Goal: Task Accomplishment & Management: Complete application form

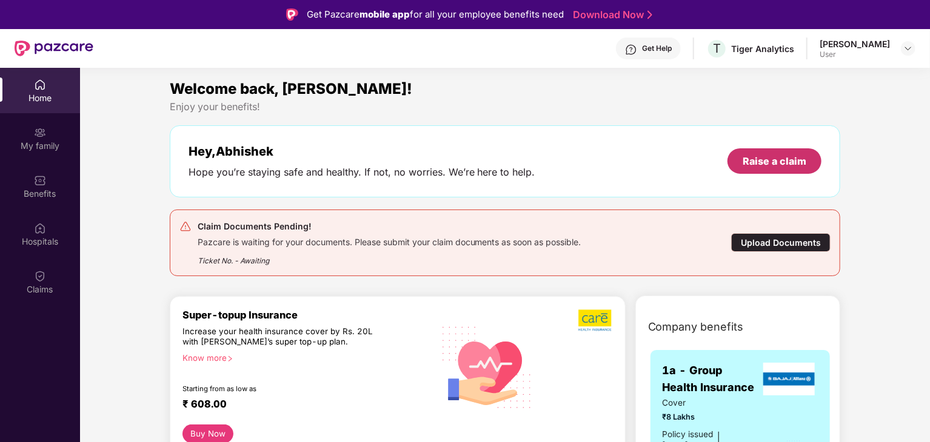
click at [774, 167] on div "Raise a claim" at bounding box center [774, 161] width 64 height 13
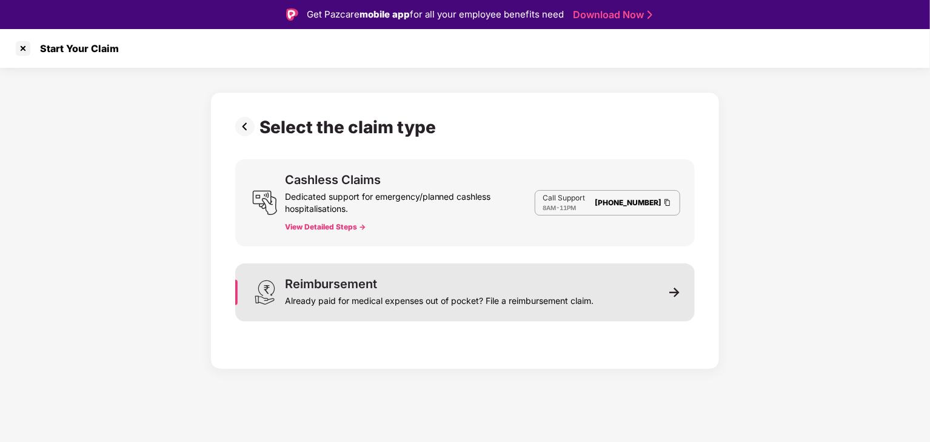
click at [634, 297] on div "Reimbursement Already paid for medical expenses out of pocket? File a reimburse…" at bounding box center [464, 293] width 459 height 58
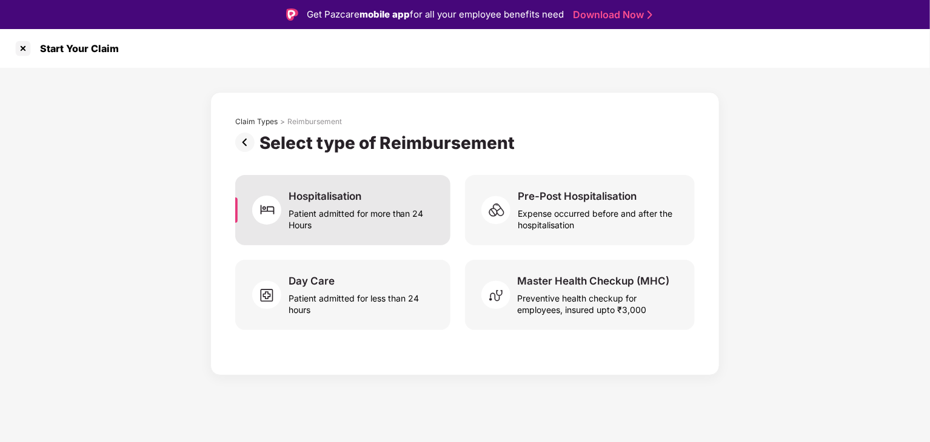
click at [388, 216] on div "Patient admitted for more than 24 Hours" at bounding box center [361, 217] width 147 height 28
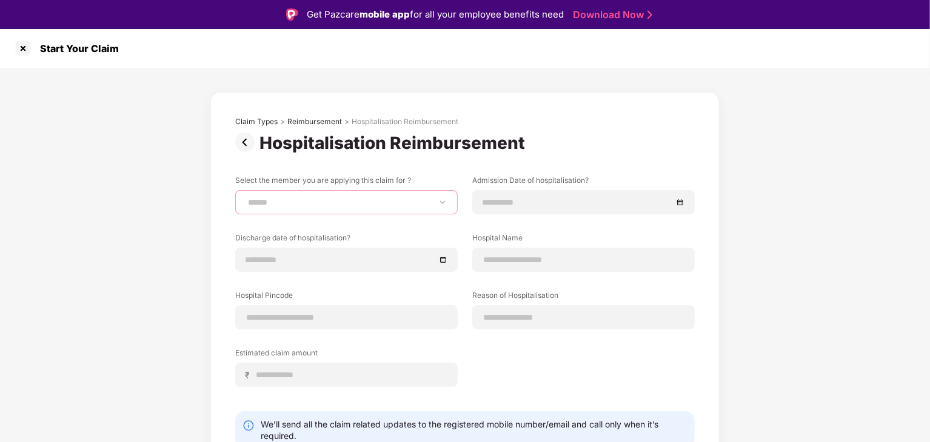
click at [399, 201] on select "**********" at bounding box center [346, 203] width 202 height 10
select select "**********"
click at [245, 198] on select "**********" at bounding box center [346, 203] width 202 height 10
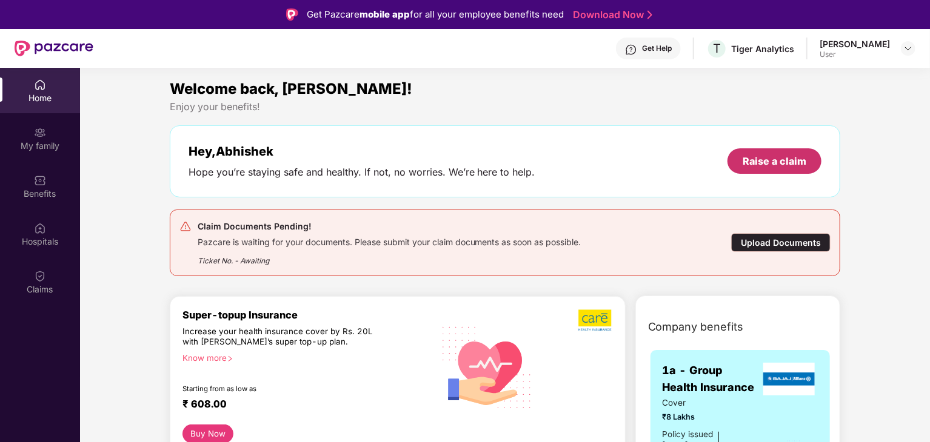
click at [761, 157] on div "Raise a claim" at bounding box center [774, 161] width 64 height 13
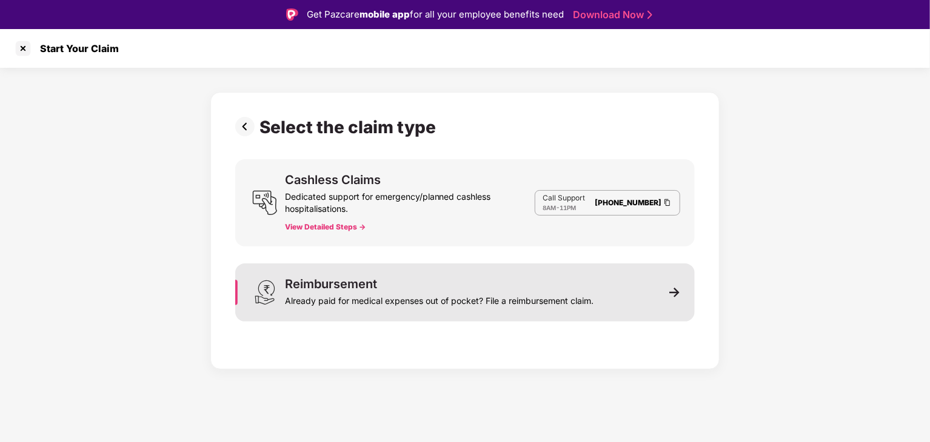
click at [555, 279] on div "Reimbursement Already paid for medical expenses out of pocket? File a reimburse…" at bounding box center [439, 292] width 308 height 29
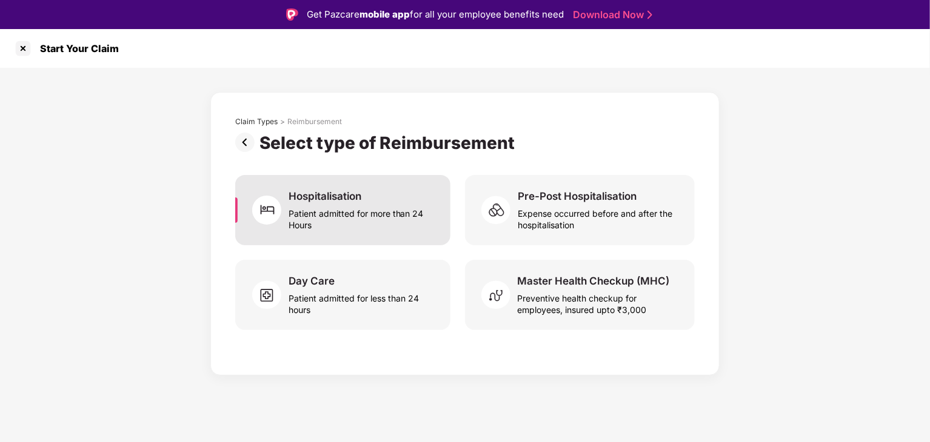
click at [390, 214] on div "Patient admitted for more than 24 Hours" at bounding box center [361, 217] width 147 height 28
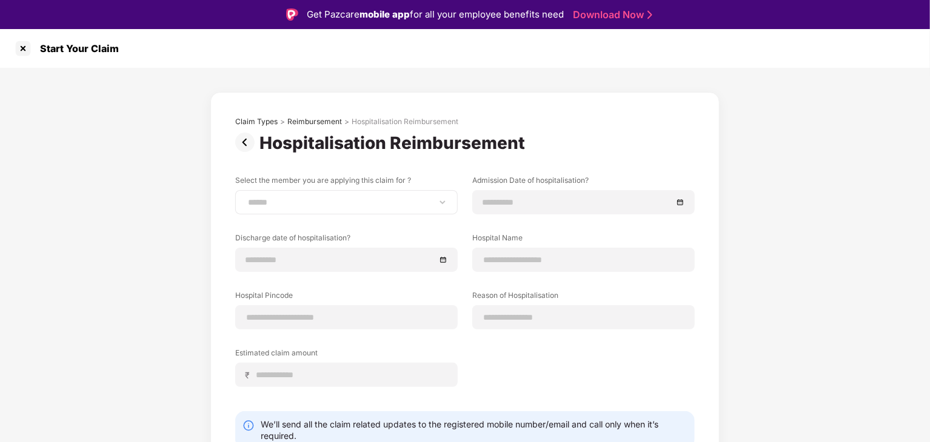
click at [385, 209] on div "**********" at bounding box center [346, 202] width 222 height 24
click at [353, 206] on select "**********" at bounding box center [346, 203] width 202 height 10
select select "**********"
click at [245, 198] on select "**********" at bounding box center [346, 203] width 202 height 10
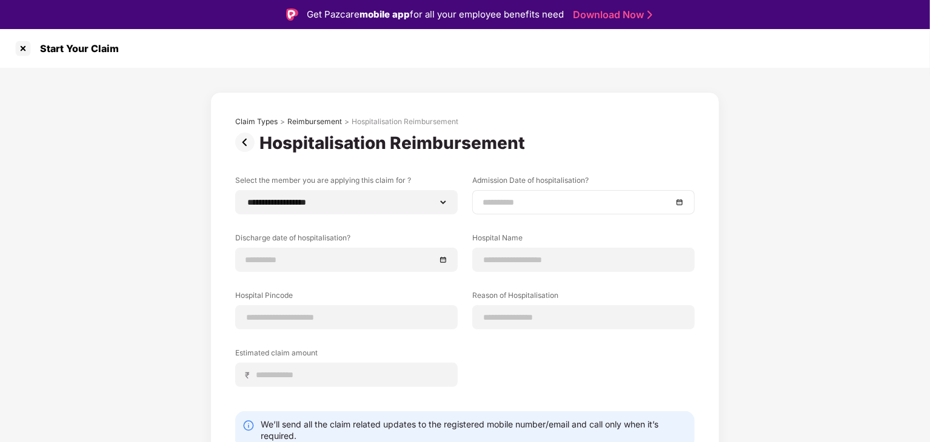
click at [569, 205] on input at bounding box center [577, 202] width 190 height 13
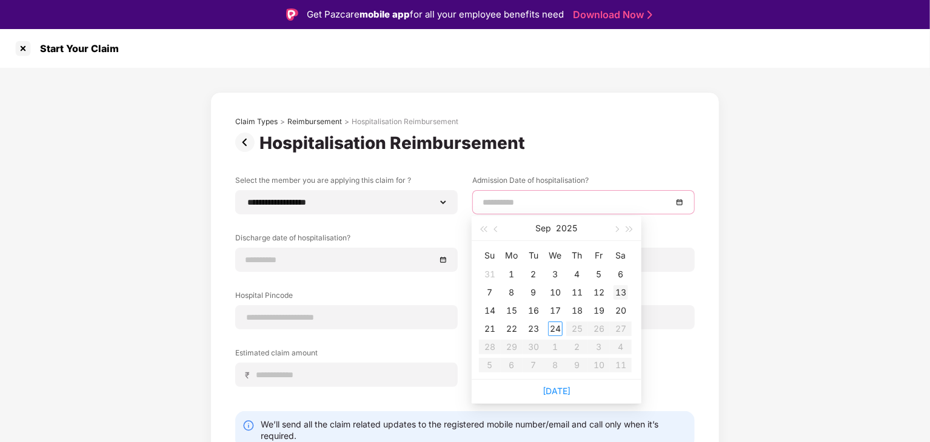
type input "**********"
click at [624, 295] on div "13" at bounding box center [620, 292] width 15 height 15
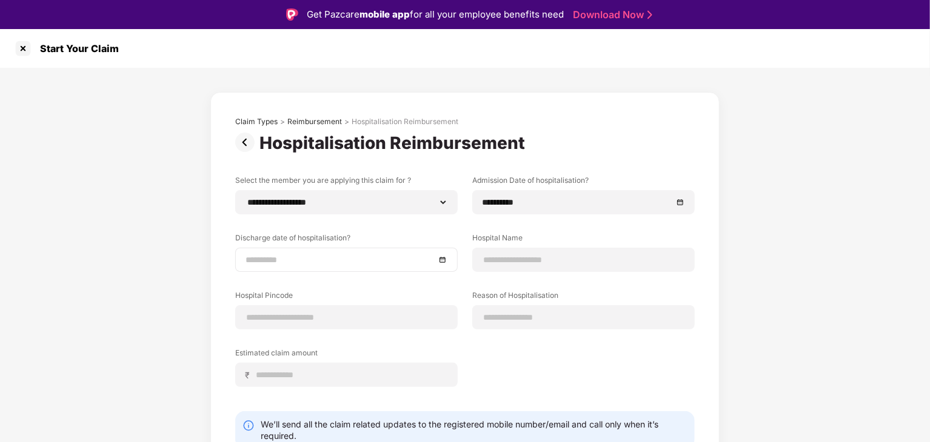
click at [381, 267] on div at bounding box center [346, 260] width 222 height 24
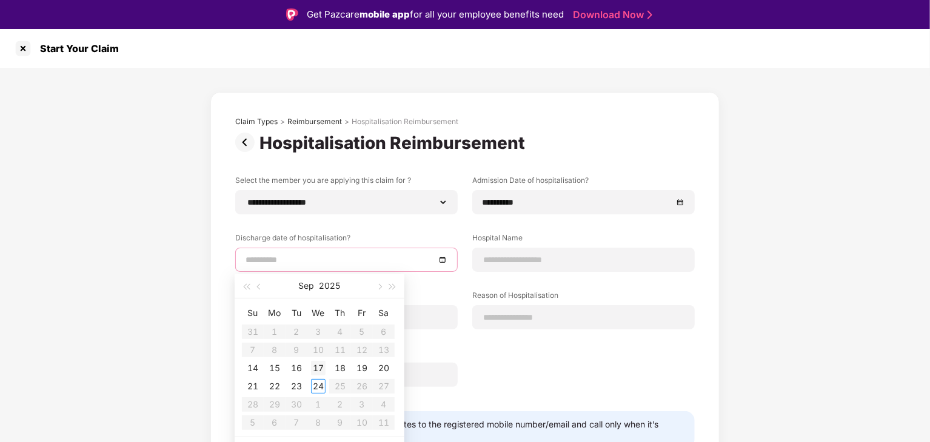
type input "**********"
click at [314, 367] on div "17" at bounding box center [318, 368] width 15 height 15
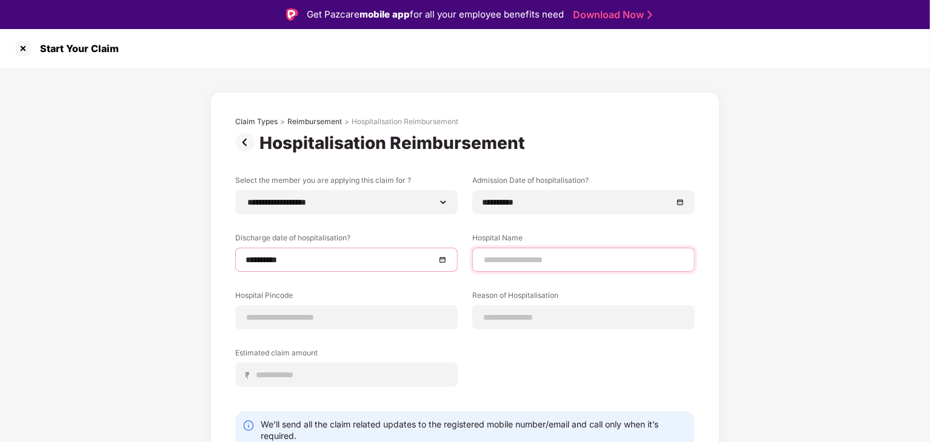
click at [528, 261] on input at bounding box center [583, 260] width 202 height 13
drag, startPoint x: 573, startPoint y: 257, endPoint x: 553, endPoint y: 259, distance: 20.1
click at [553, 259] on input "**********" at bounding box center [583, 260] width 202 height 13
click at [667, 258] on input "**********" at bounding box center [583, 260] width 202 height 13
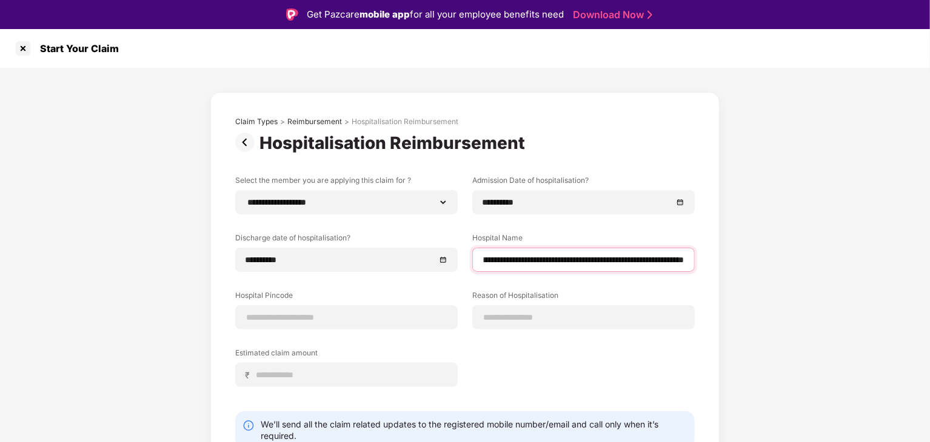
scroll to position [0, 87]
type input "**********"
click at [385, 314] on input at bounding box center [346, 317] width 202 height 13
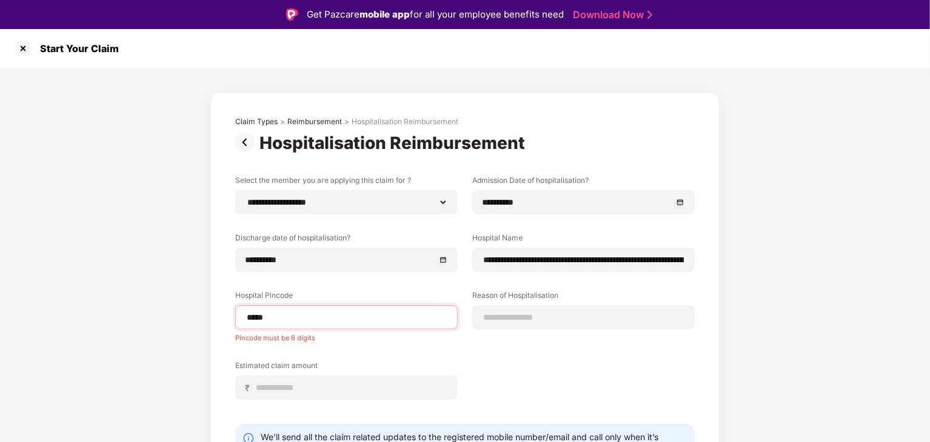
type input "******"
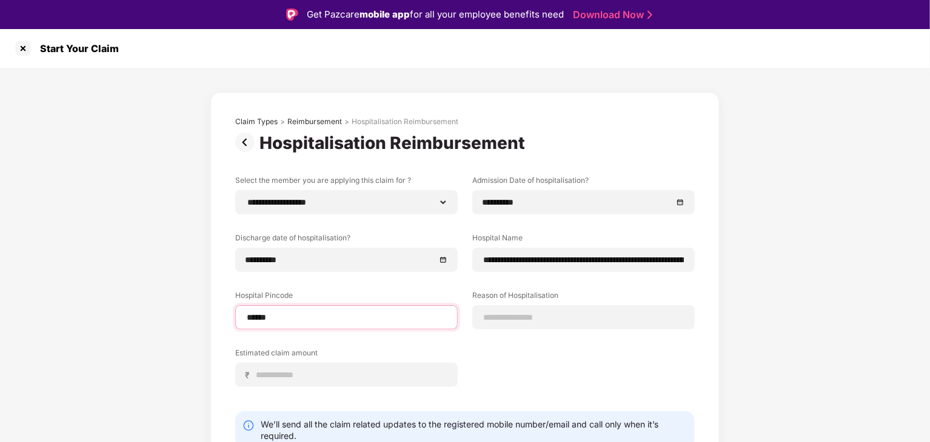
select select "*******"
select select "**********"
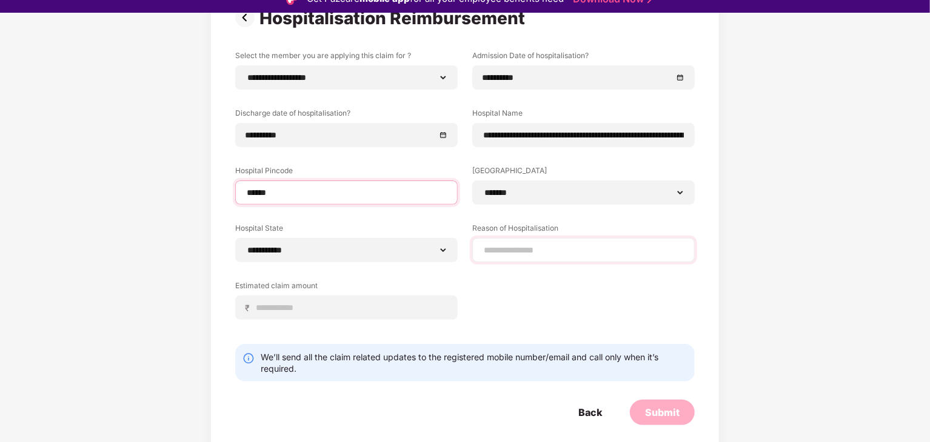
scroll to position [29, 0]
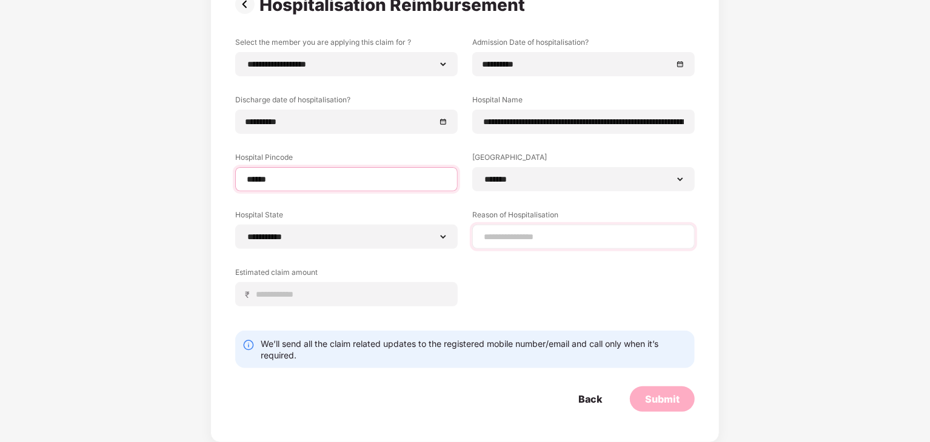
type input "******"
click at [635, 239] on input at bounding box center [583, 237] width 202 height 13
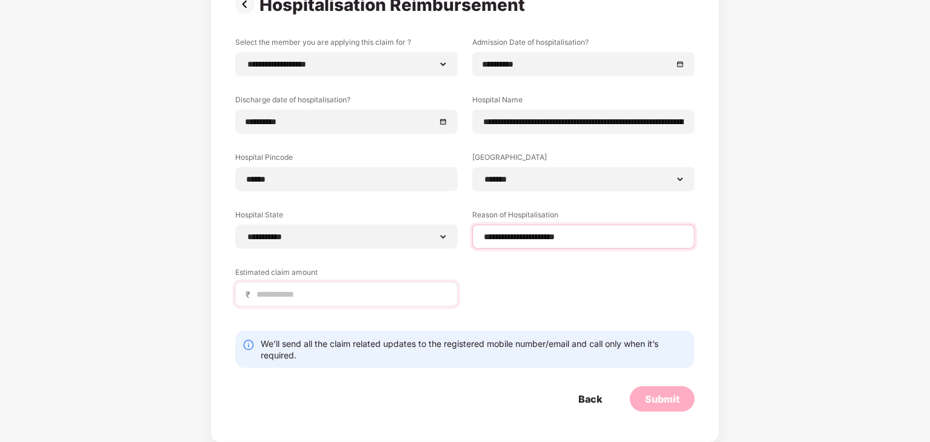
type input "**********"
click at [385, 289] on input at bounding box center [351, 294] width 192 height 13
type input "*****"
click at [659, 402] on div "Submit" at bounding box center [662, 399] width 35 height 13
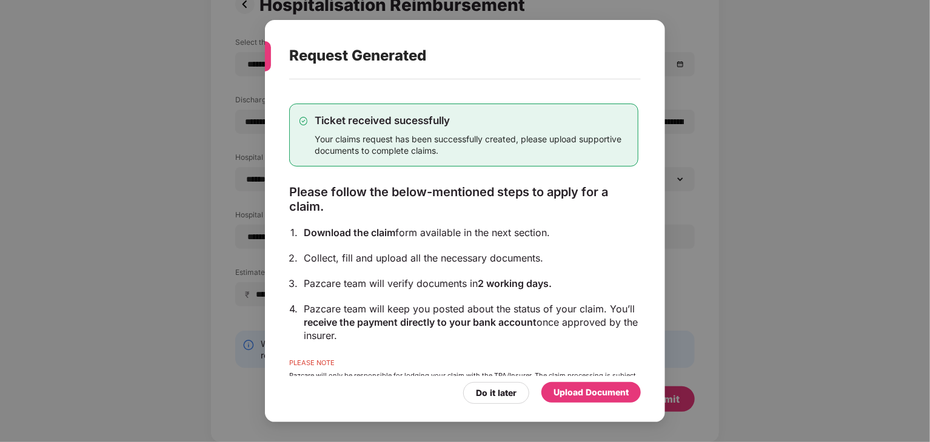
click at [576, 390] on div "Upload Document" at bounding box center [590, 392] width 75 height 13
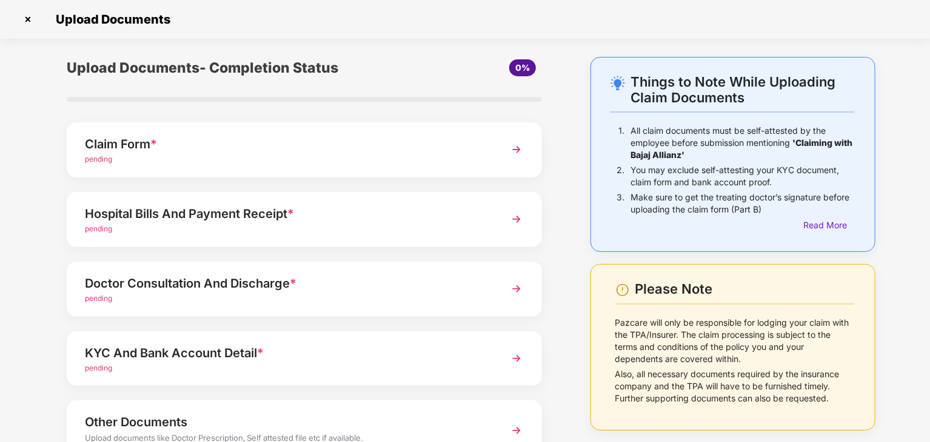
click at [511, 151] on img at bounding box center [516, 150] width 22 height 22
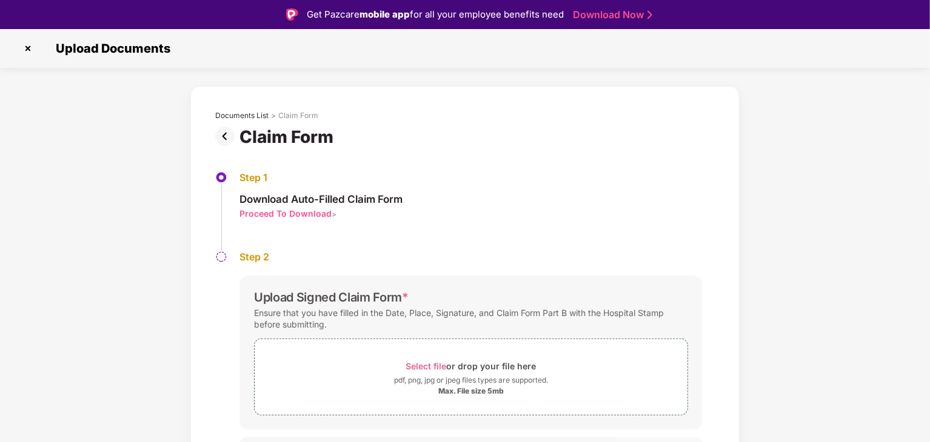
scroll to position [25, 0]
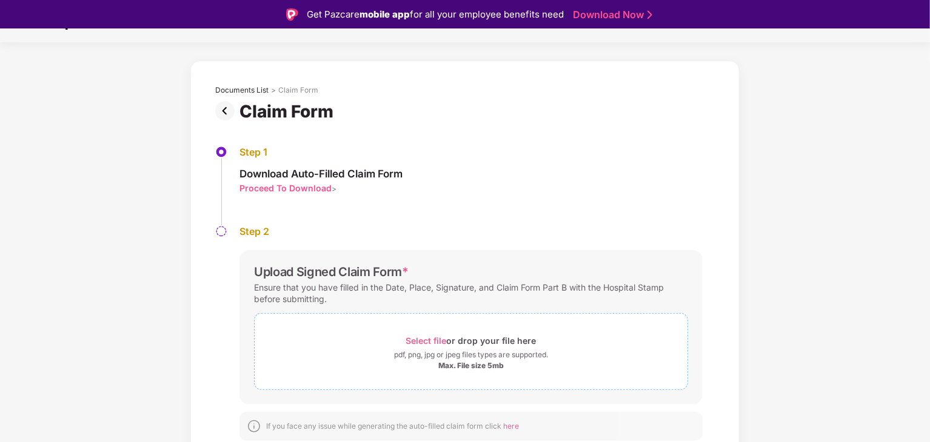
click at [421, 336] on span "Select file" at bounding box center [426, 341] width 41 height 10
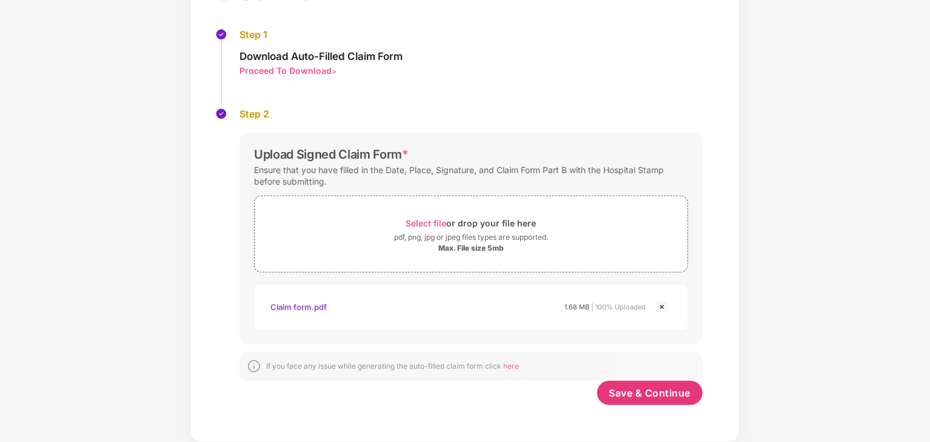
scroll to position [114, 0]
click at [642, 395] on span "Save & Continue" at bounding box center [650, 393] width 82 height 13
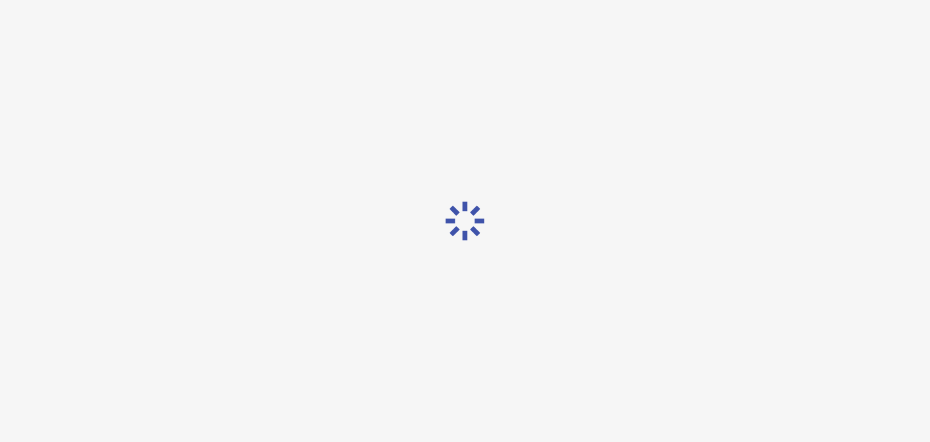
scroll to position [0, 0]
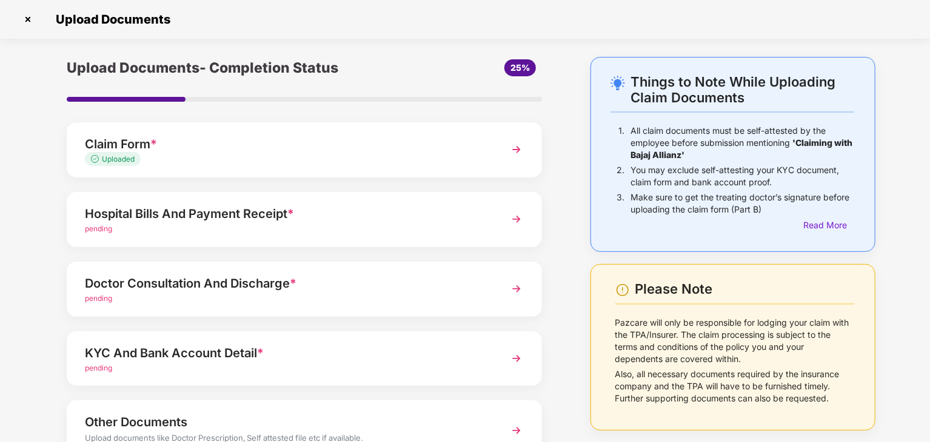
click at [287, 216] on div "Hospital Bills And Payment Receipt *" at bounding box center [286, 213] width 402 height 19
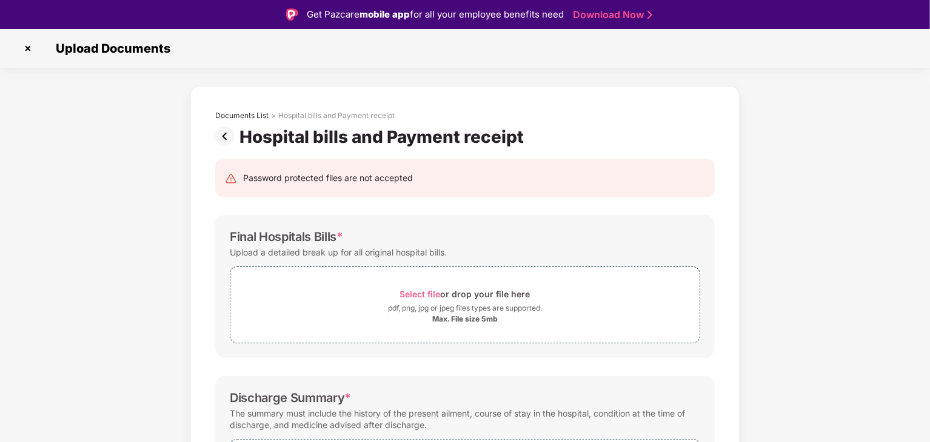
scroll to position [121, 0]
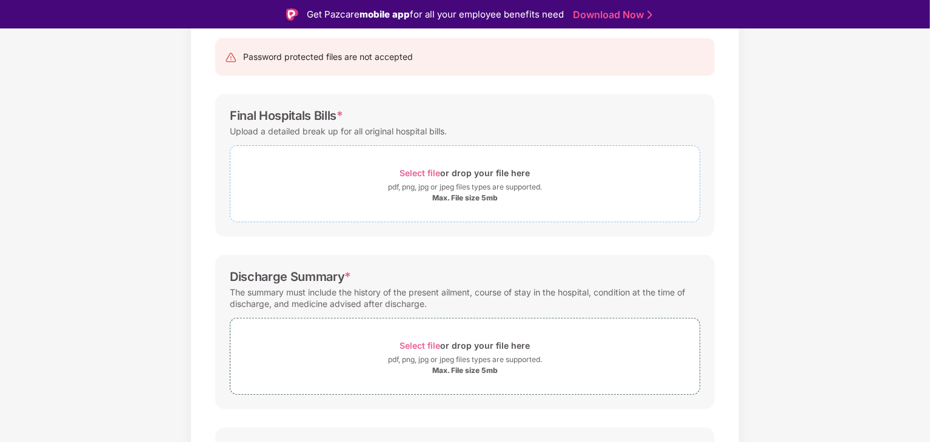
click at [413, 174] on span "Select file" at bounding box center [420, 173] width 41 height 10
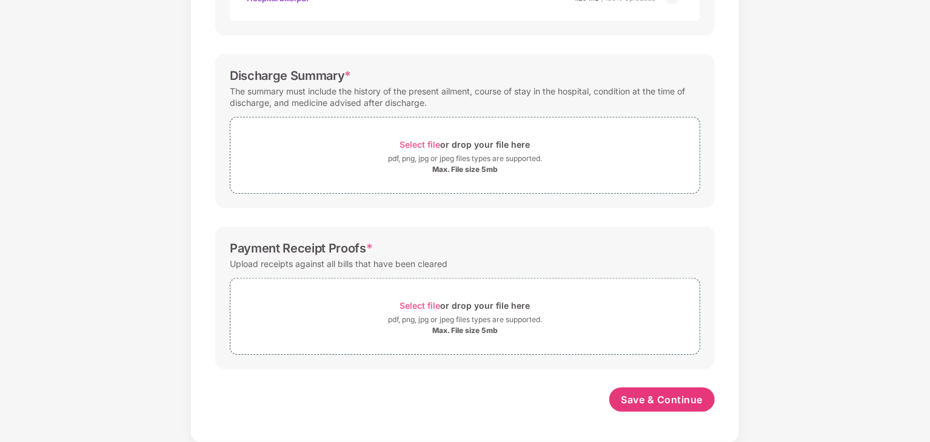
scroll to position [290, 0]
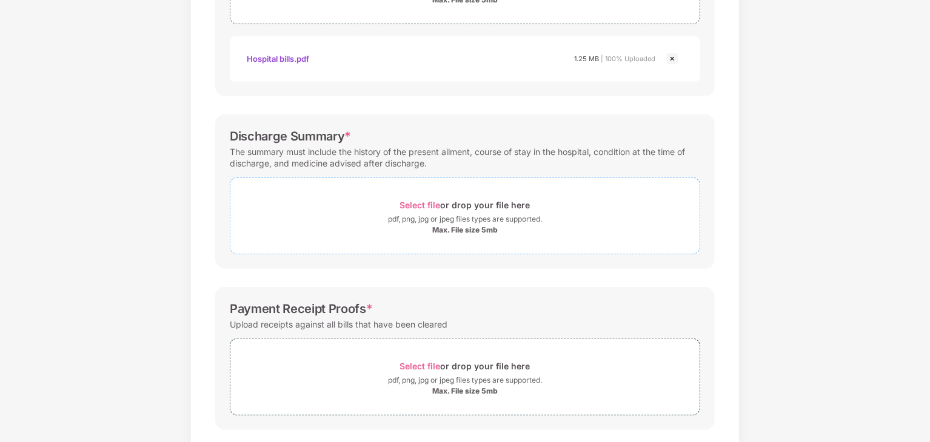
click at [410, 207] on span "Select file" at bounding box center [420, 205] width 41 height 10
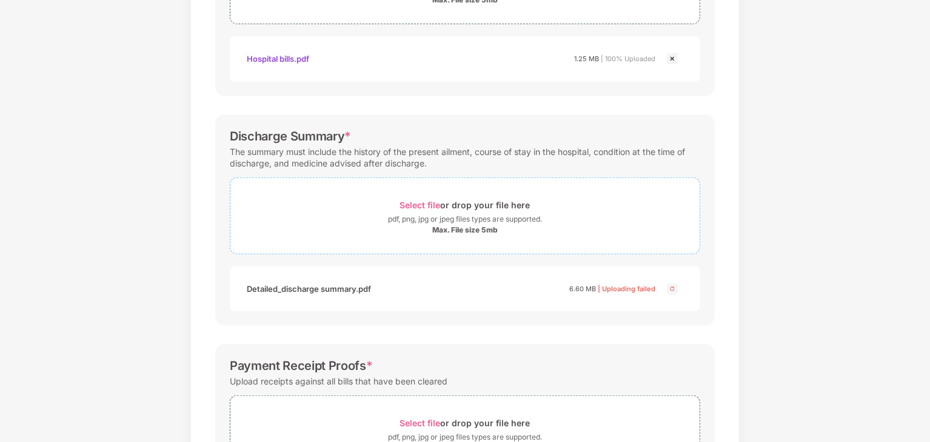
click at [428, 206] on span "Select file" at bounding box center [420, 205] width 41 height 10
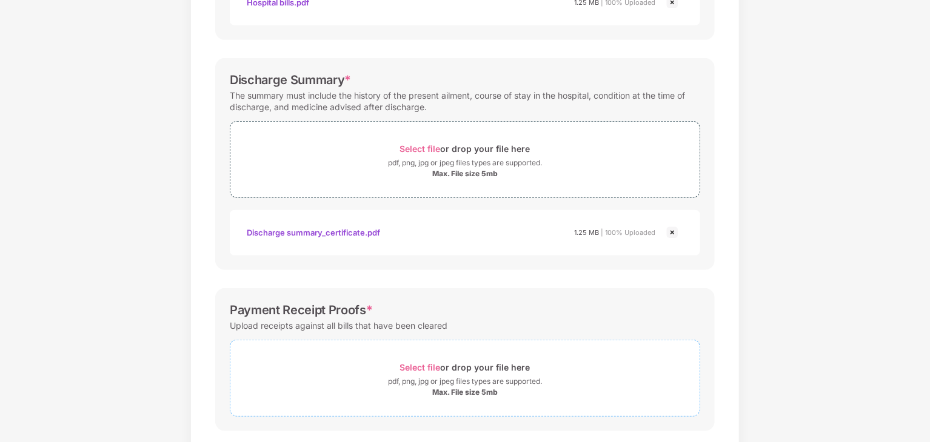
scroll to position [408, 0]
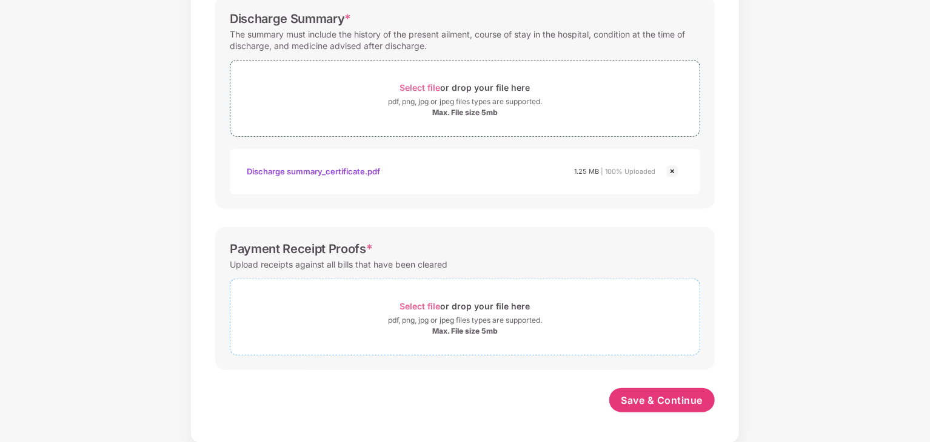
click at [422, 305] on span "Select file" at bounding box center [420, 306] width 41 height 10
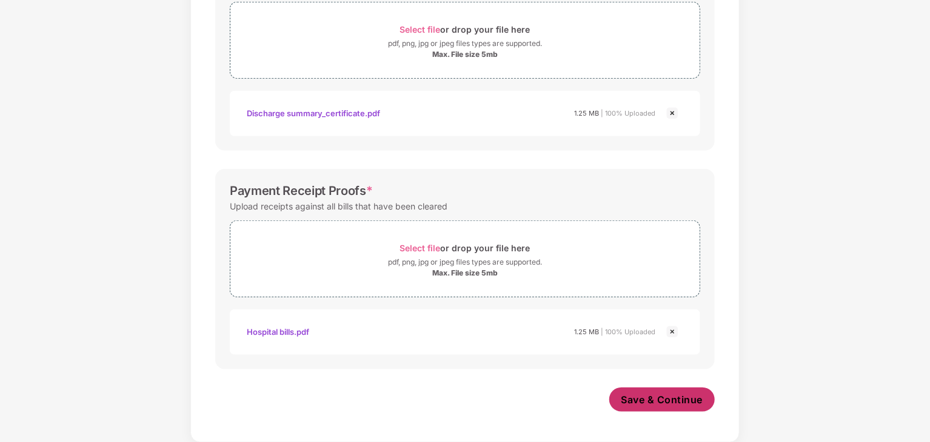
scroll to position [465, 0]
click at [653, 401] on span "Save & Continue" at bounding box center [662, 400] width 82 height 13
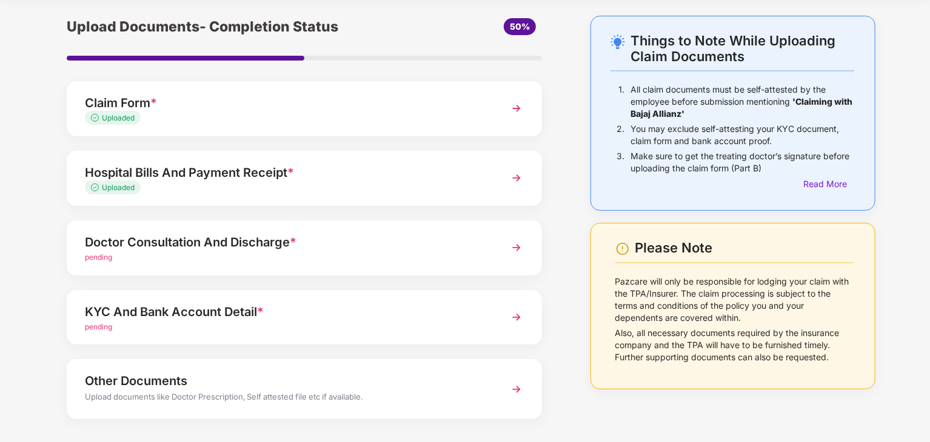
scroll to position [61, 0]
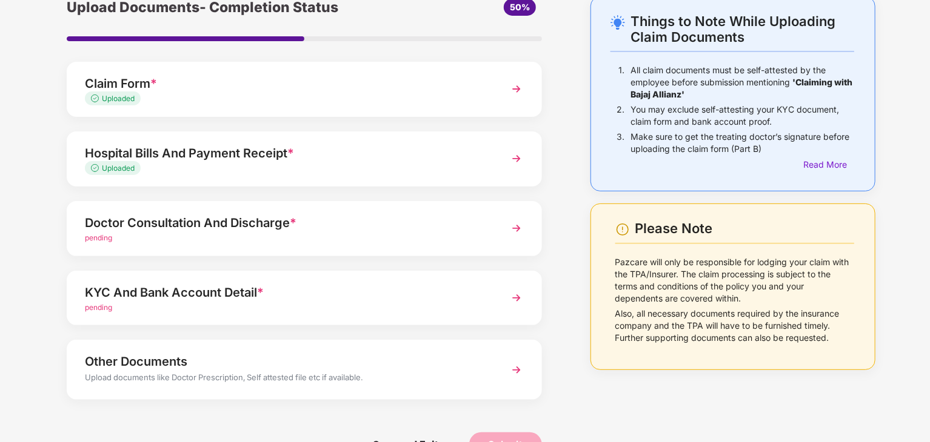
click at [299, 223] on div "Doctor Consultation And Discharge *" at bounding box center [286, 222] width 402 height 19
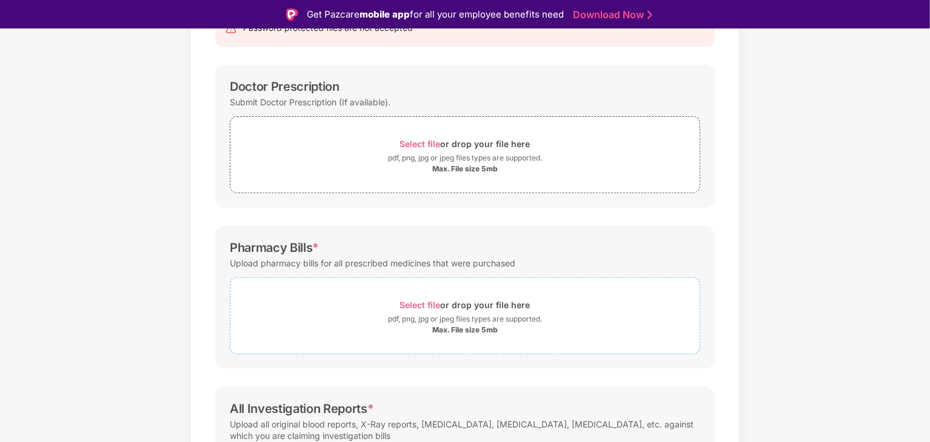
scroll to position [172, 0]
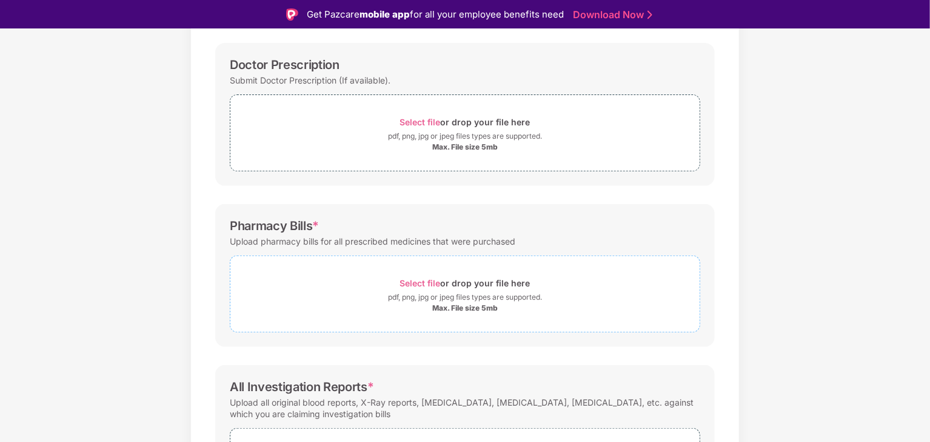
click at [419, 276] on div "Select file or drop your file here" at bounding box center [465, 283] width 130 height 16
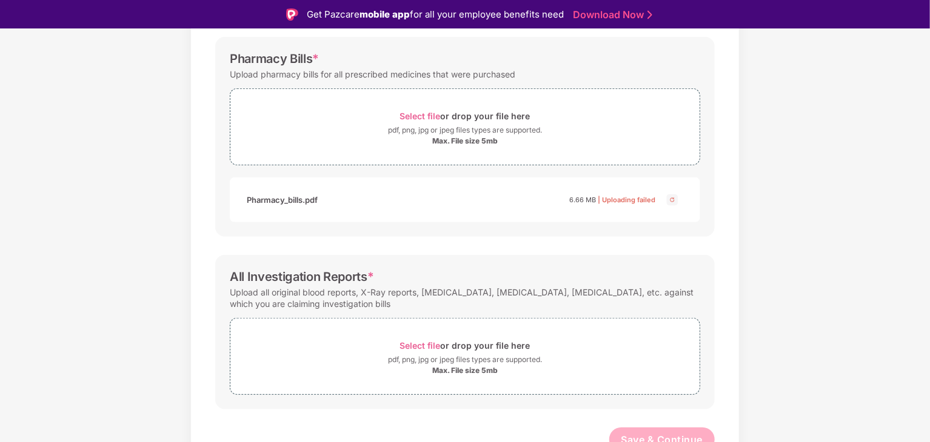
scroll to position [350, 0]
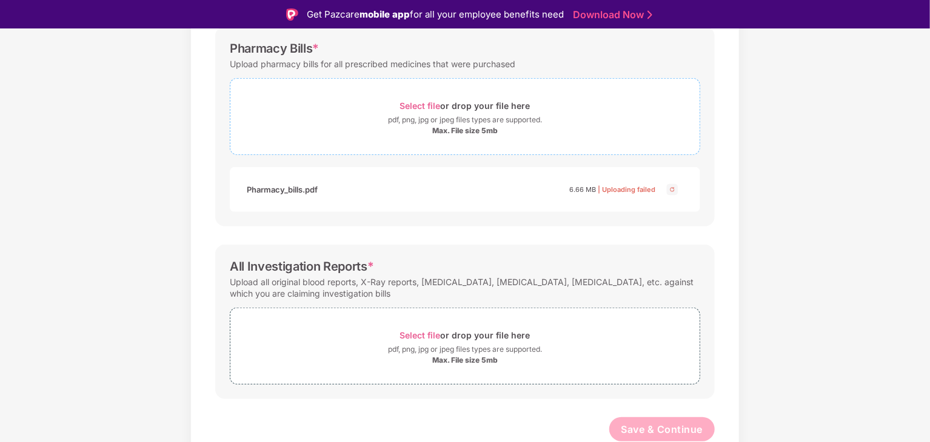
click at [422, 101] on span "Select file" at bounding box center [420, 106] width 41 height 10
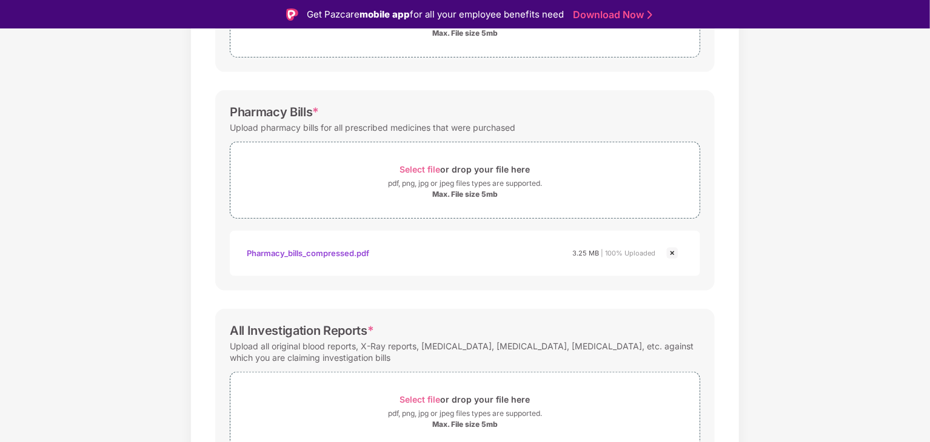
scroll to position [351, 0]
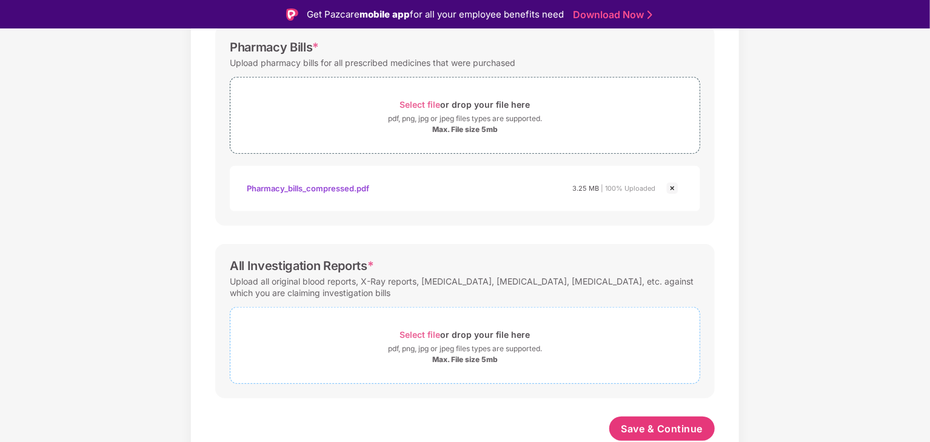
click at [432, 330] on span "Select file" at bounding box center [420, 335] width 41 height 10
click at [433, 330] on span "Select file" at bounding box center [420, 335] width 41 height 10
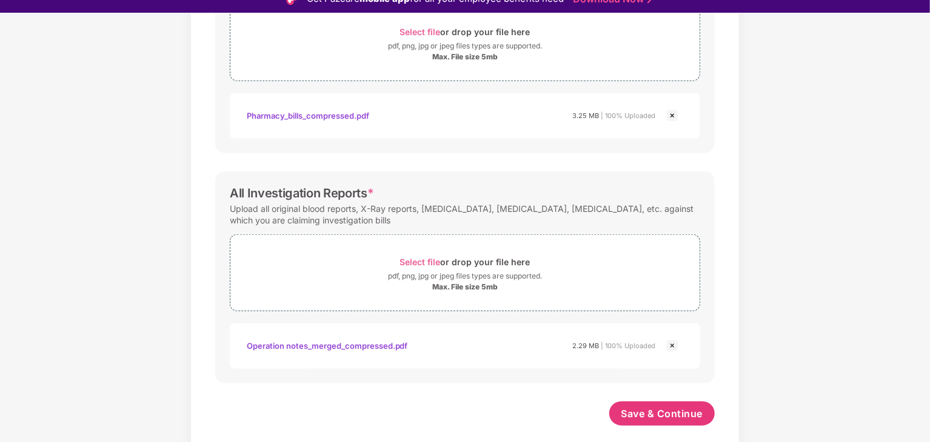
scroll to position [29, 0]
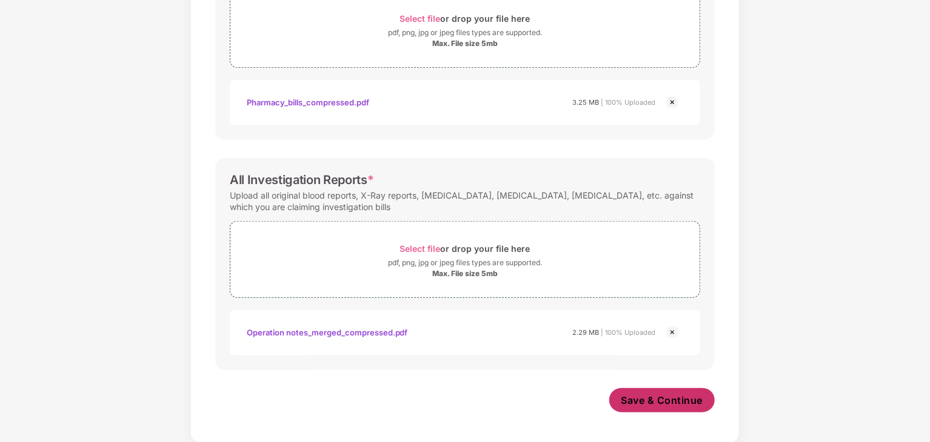
click at [670, 395] on span "Save & Continue" at bounding box center [662, 400] width 82 height 13
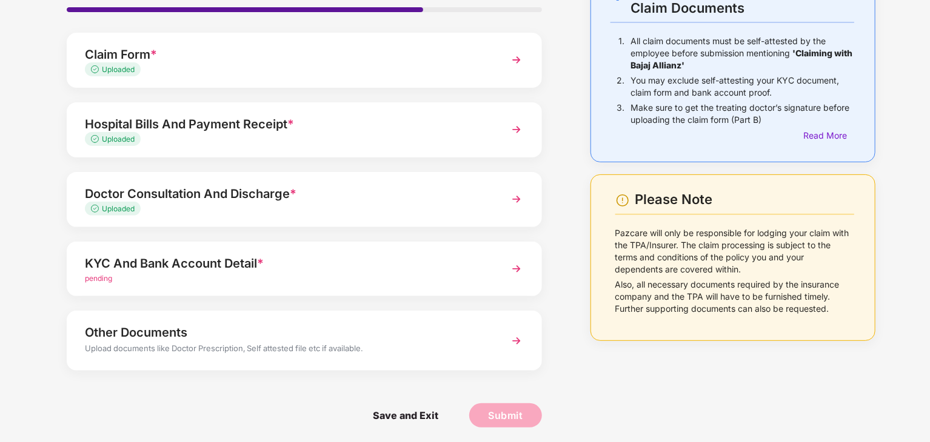
scroll to position [93, 0]
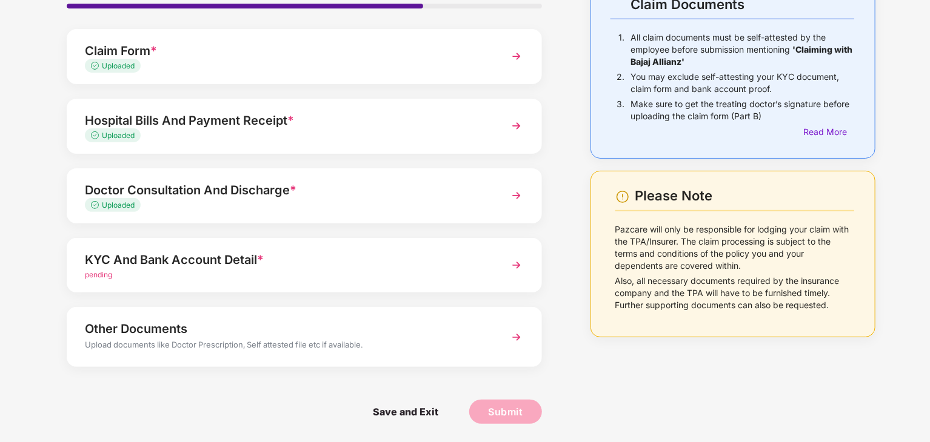
click at [505, 265] on img at bounding box center [516, 266] width 22 height 22
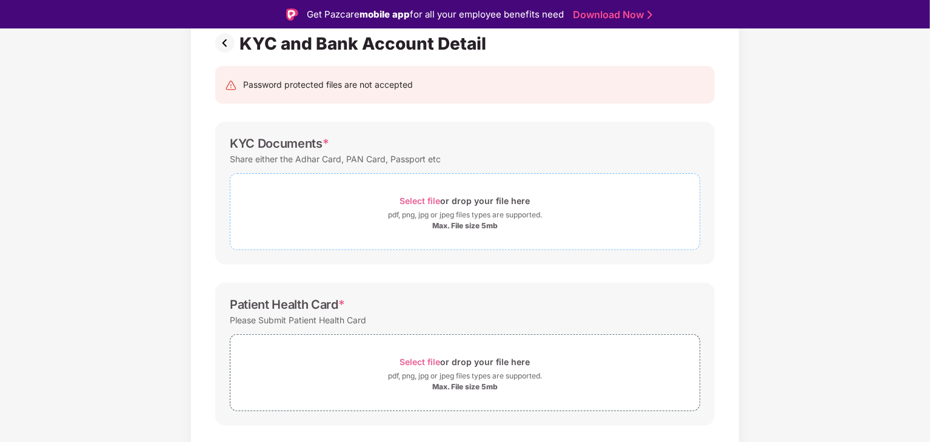
click at [424, 199] on span "Select file" at bounding box center [420, 201] width 41 height 10
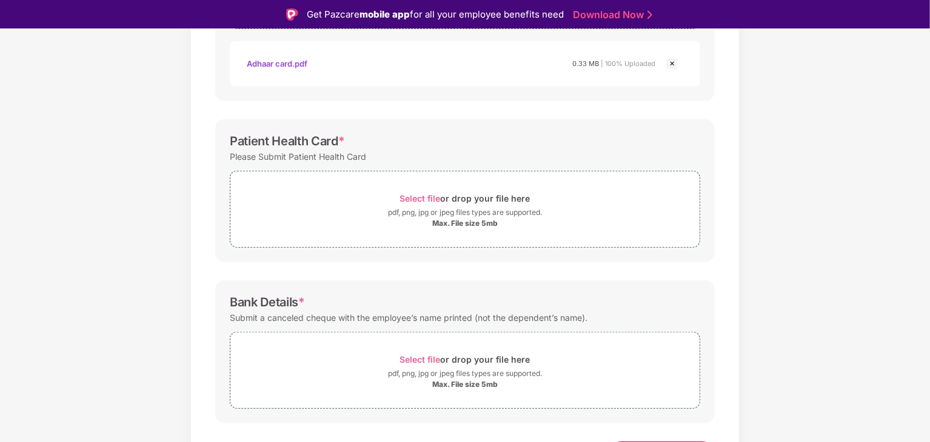
scroll to position [336, 0]
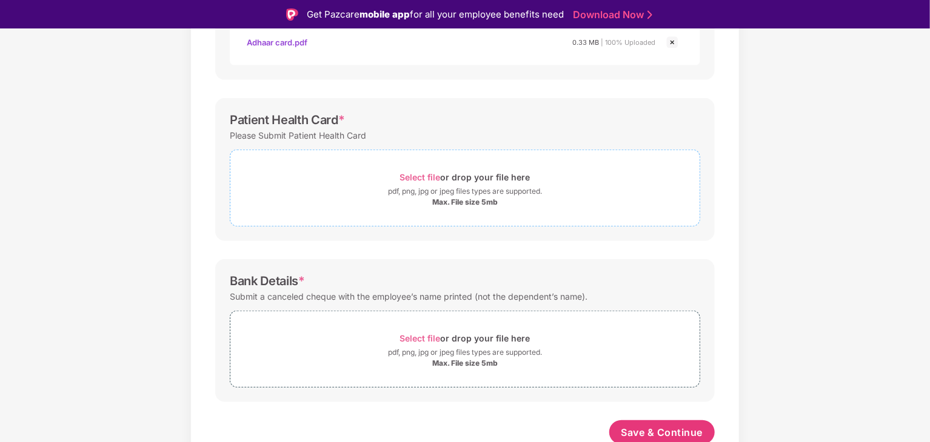
click at [428, 175] on span "Select file" at bounding box center [420, 177] width 41 height 10
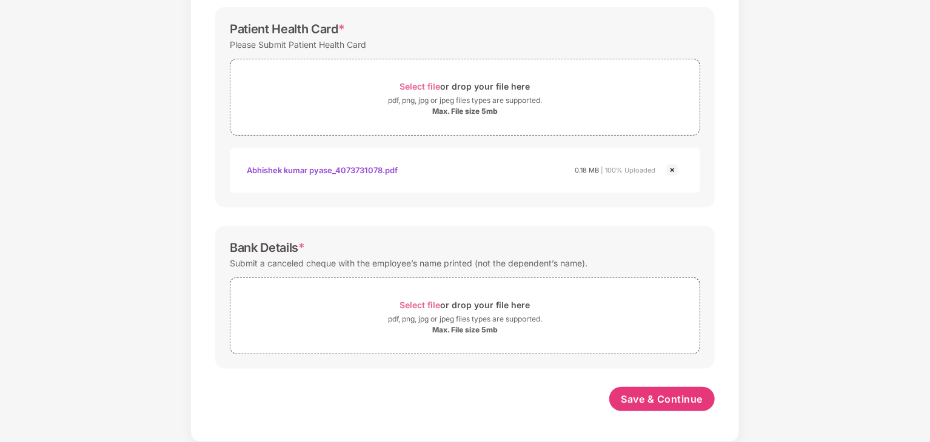
scroll to position [397, 0]
click at [427, 301] on span "Select file" at bounding box center [420, 306] width 41 height 10
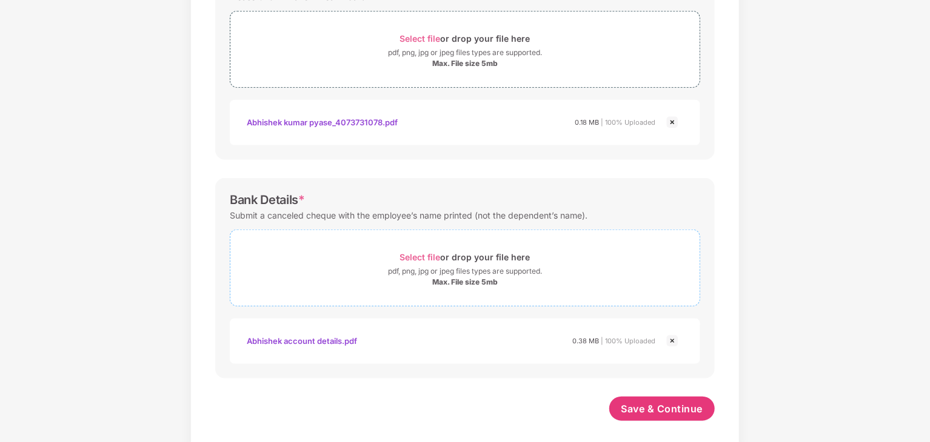
scroll to position [454, 0]
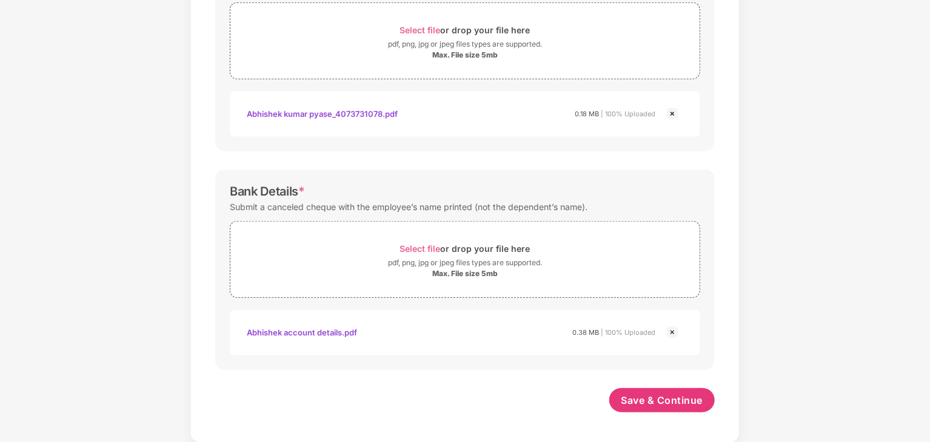
click at [634, 386] on div "Password protected files are not accepted KYC Documents * Share either the Adha…" at bounding box center [465, 50] width 536 height 773
click at [638, 402] on span "Save & Continue" at bounding box center [662, 400] width 82 height 13
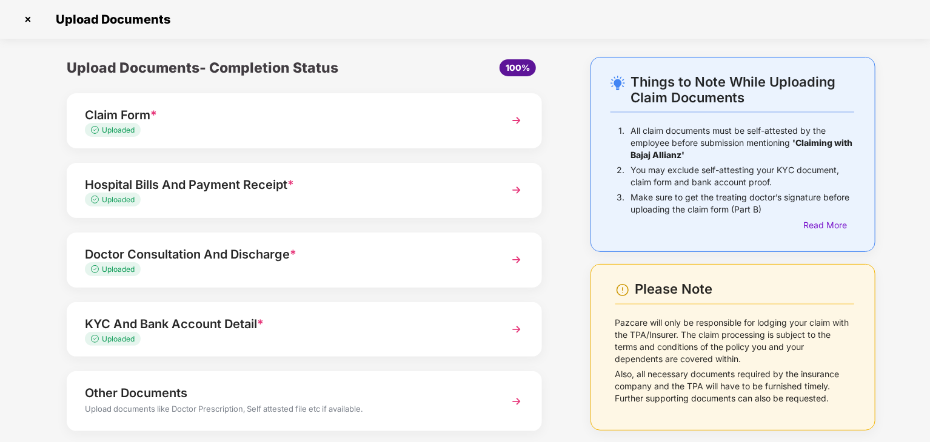
scroll to position [64, 0]
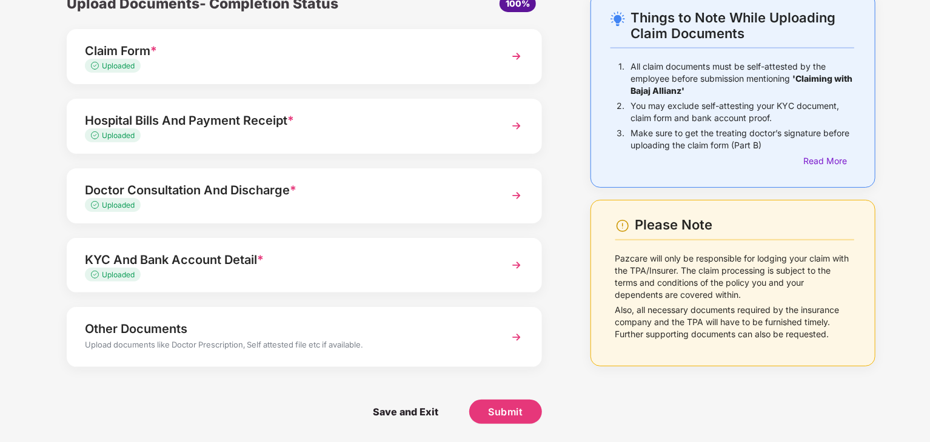
click at [401, 341] on div "Upload documents like Doctor Prescription, Self attested file etc if available." at bounding box center [286, 347] width 402 height 16
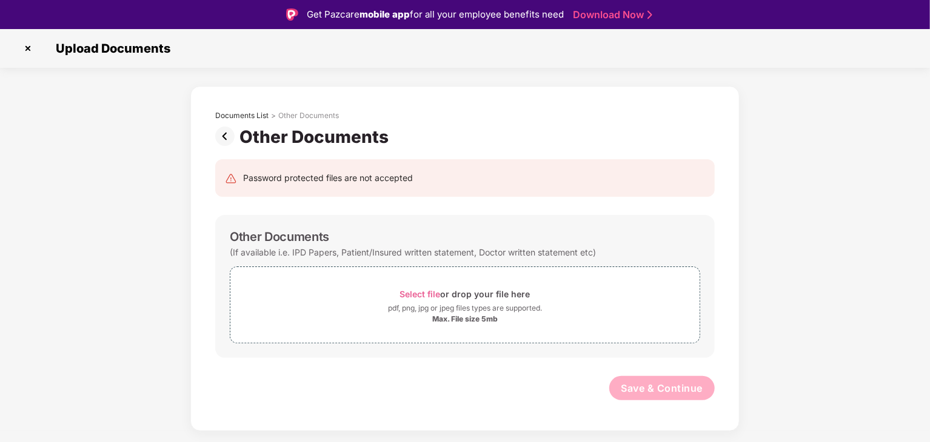
scroll to position [0, 0]
click at [414, 294] on span "Select file" at bounding box center [420, 294] width 41 height 10
click at [430, 291] on span "Select file" at bounding box center [420, 294] width 41 height 10
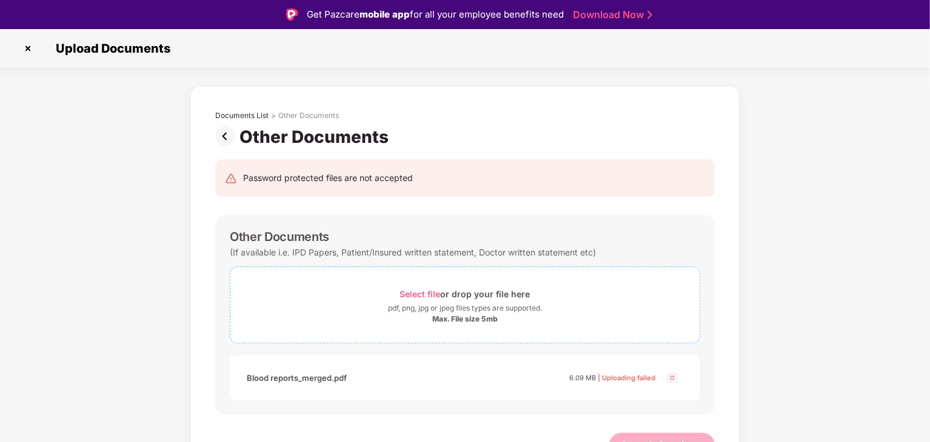
click at [417, 291] on span "Select file" at bounding box center [420, 294] width 41 height 10
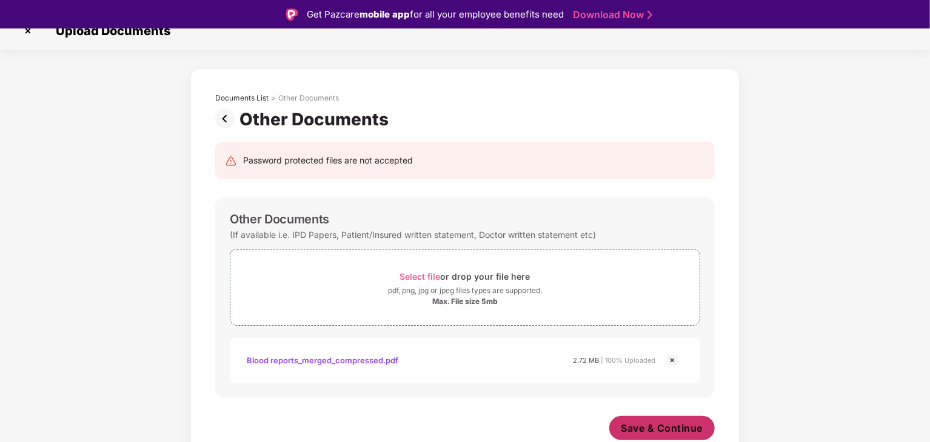
scroll to position [17, 0]
click at [674, 425] on span "Save & Continue" at bounding box center [662, 428] width 82 height 13
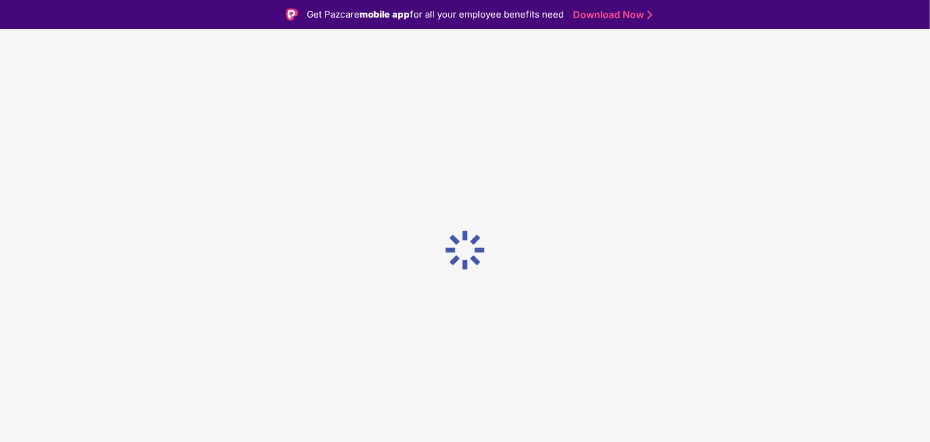
scroll to position [0, 0]
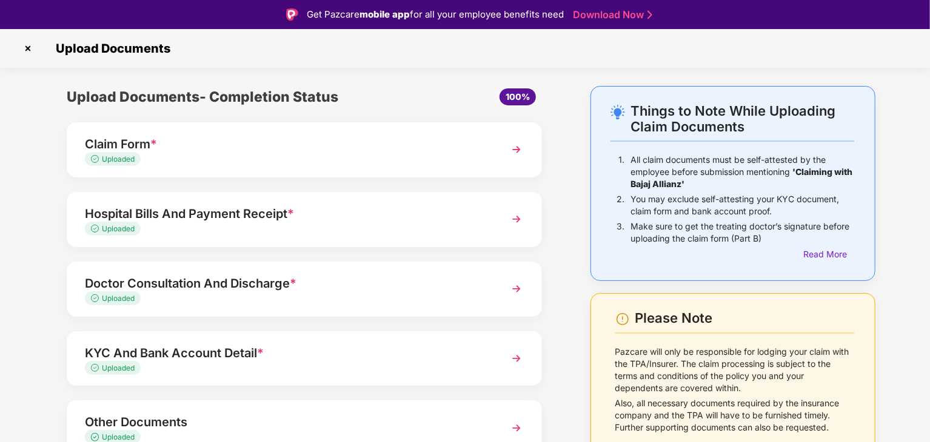
click at [513, 221] on img at bounding box center [516, 219] width 22 height 22
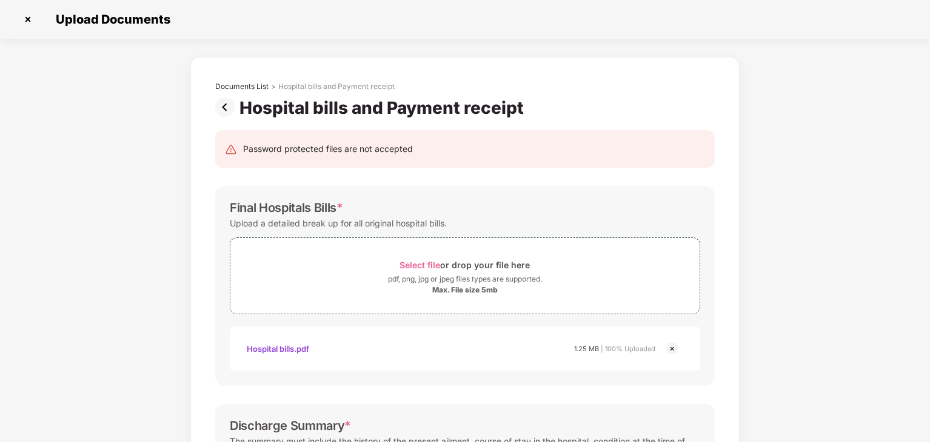
click at [225, 107] on img at bounding box center [227, 107] width 24 height 19
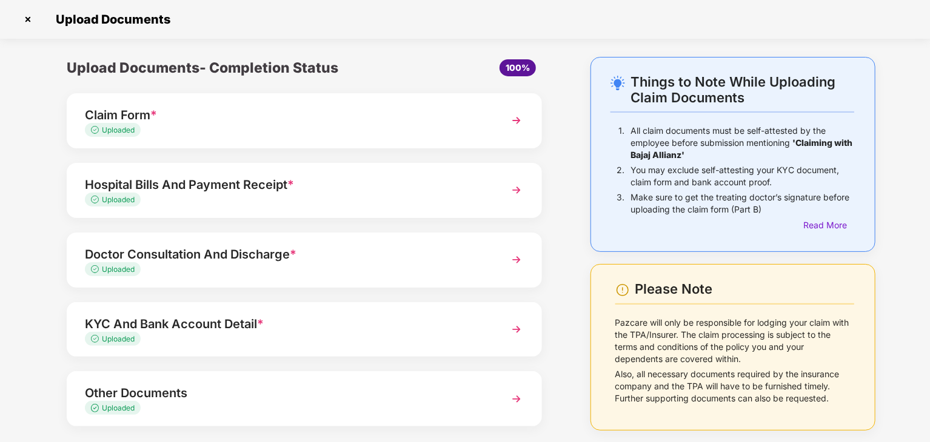
click at [366, 265] on div "Uploaded" at bounding box center [286, 270] width 402 height 12
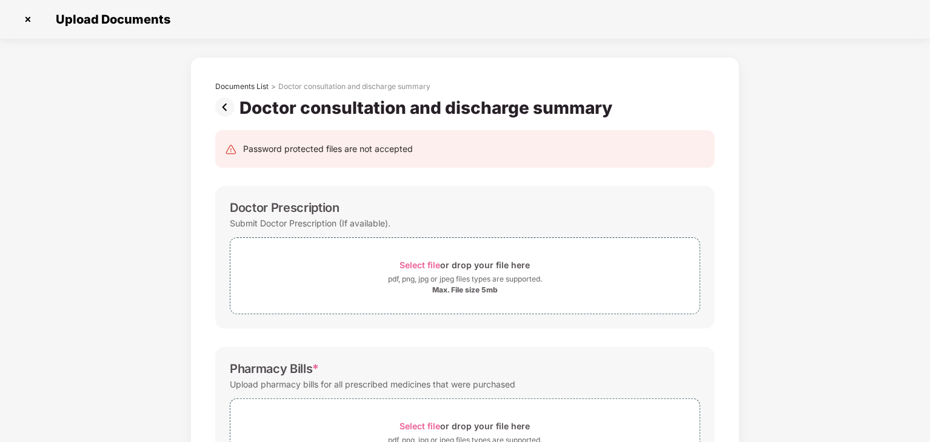
click at [222, 108] on img at bounding box center [227, 107] width 24 height 19
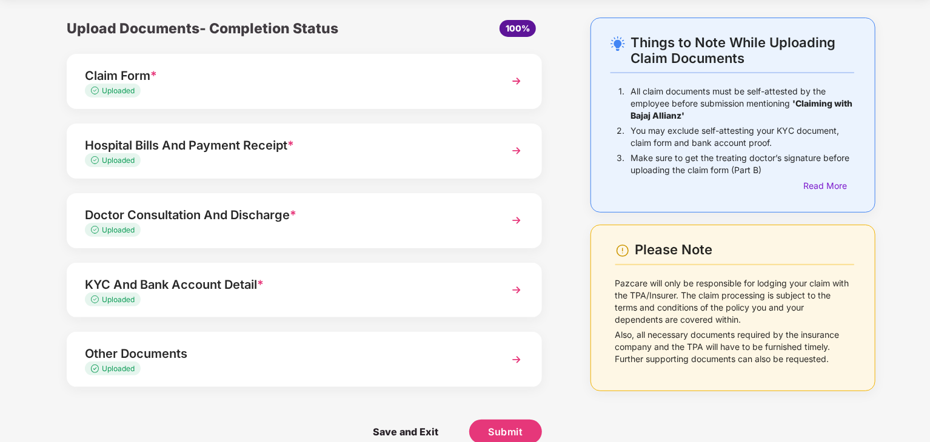
scroll to position [59, 0]
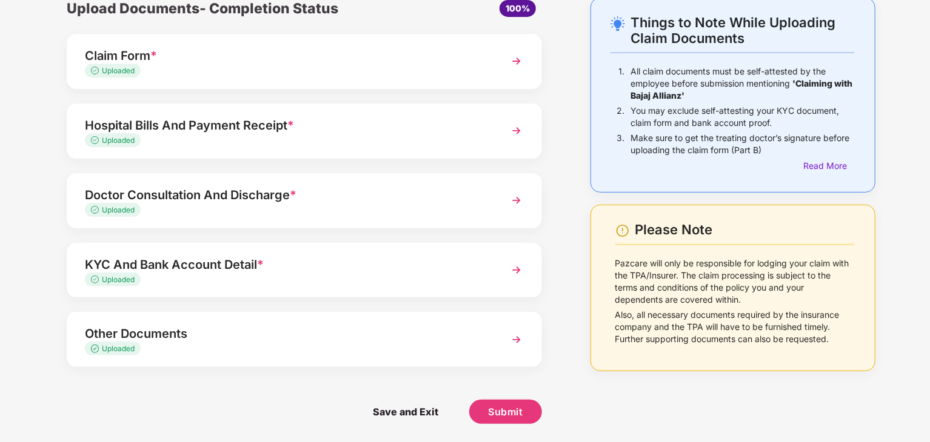
click at [454, 202] on div "Doctor Consultation And Discharge *" at bounding box center [286, 194] width 402 height 19
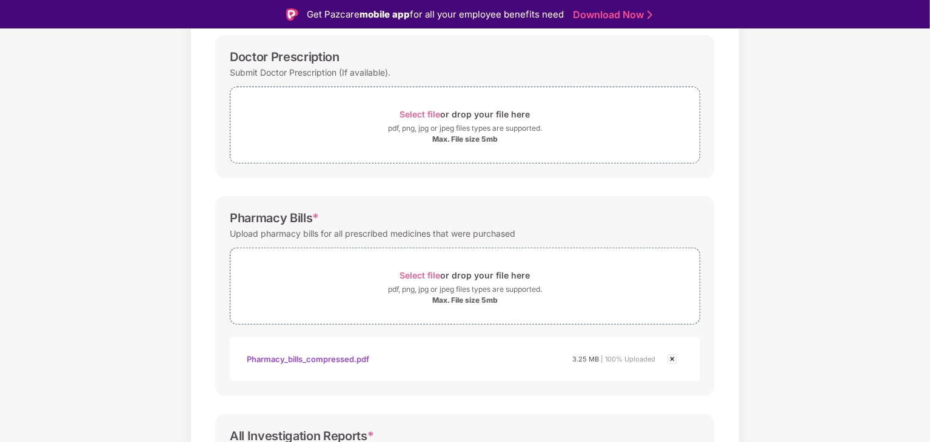
scroll to position [44, 0]
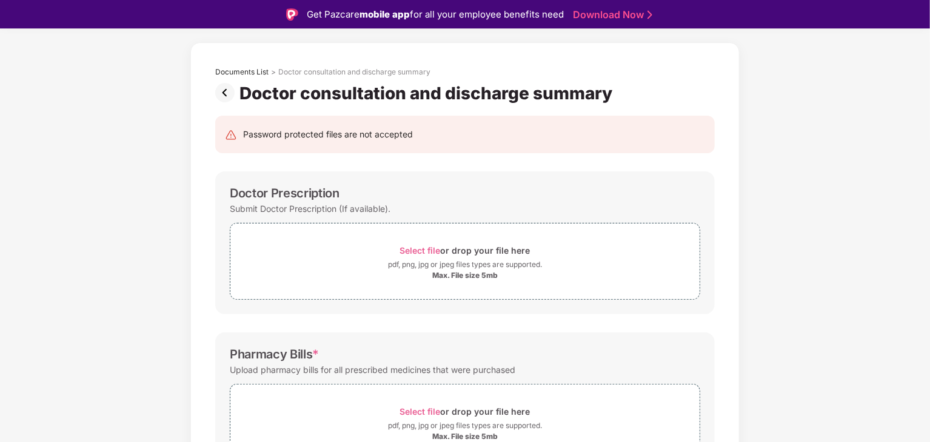
click at [228, 85] on img at bounding box center [227, 92] width 24 height 19
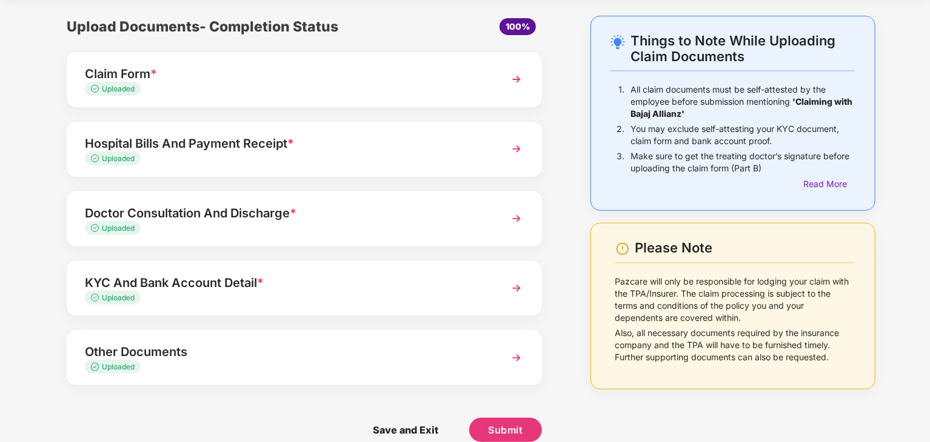
scroll to position [59, 0]
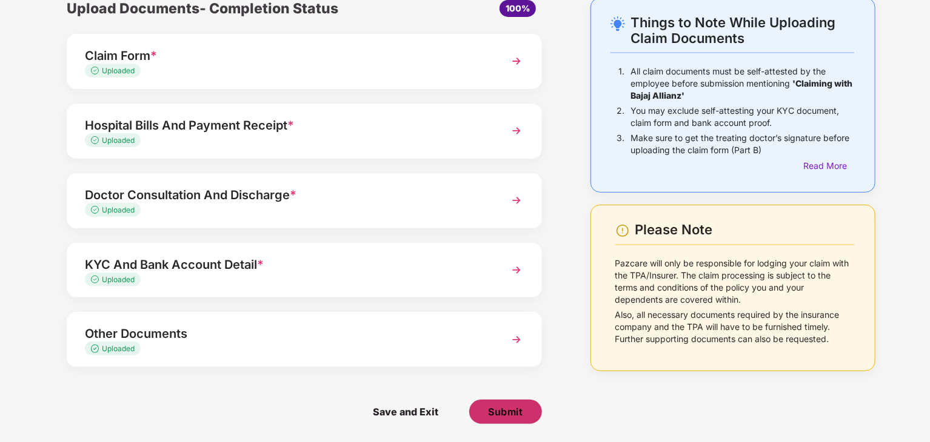
click at [501, 408] on span "Submit" at bounding box center [505, 411] width 35 height 13
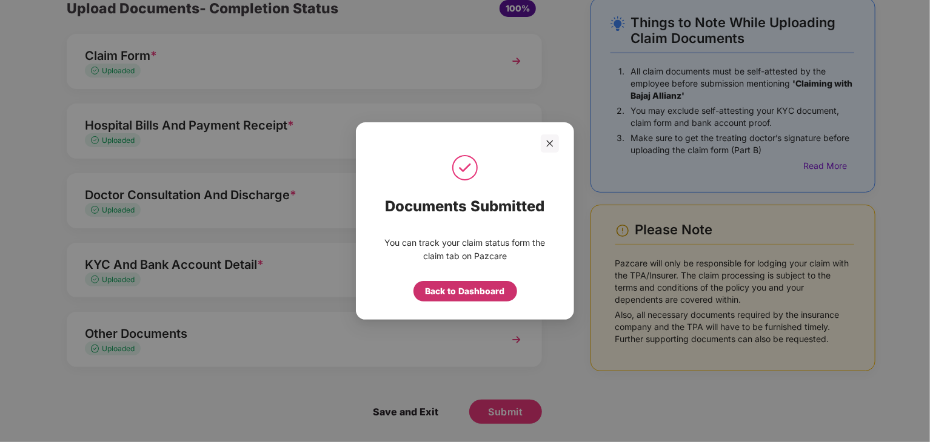
click at [459, 289] on div "Back to Dashboard" at bounding box center [464, 291] width 79 height 13
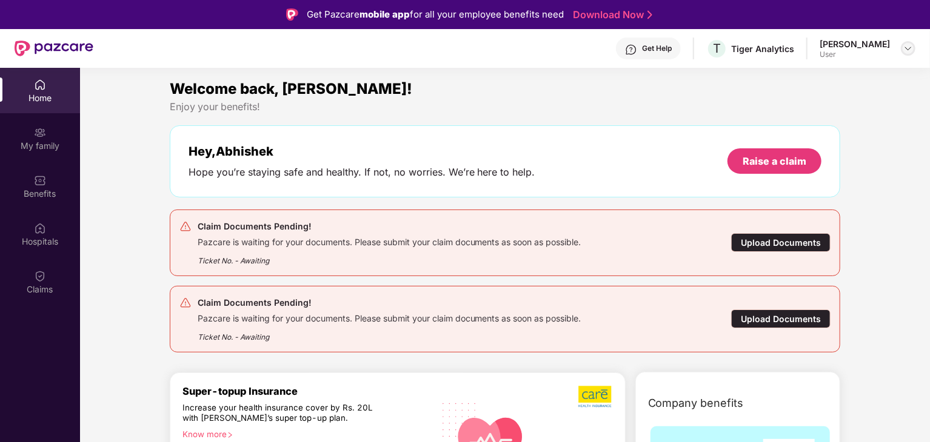
click at [905, 45] on img at bounding box center [908, 49] width 10 height 10
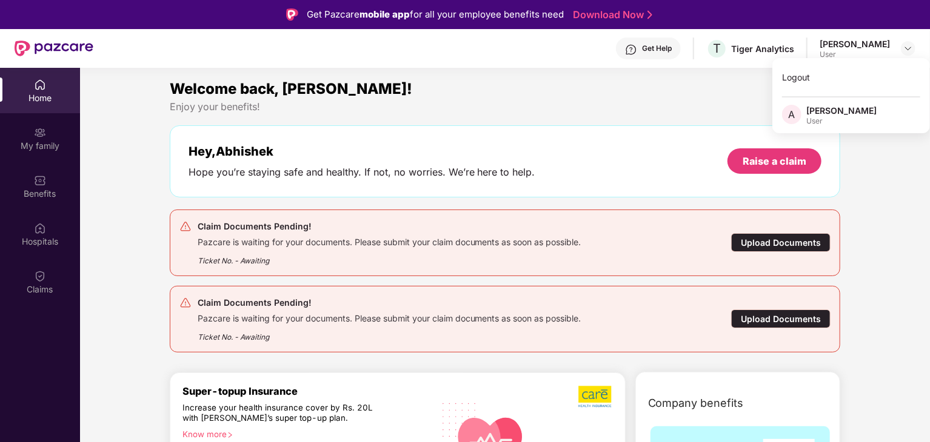
click at [753, 94] on div "Welcome back, [PERSON_NAME]!" at bounding box center [505, 89] width 671 height 23
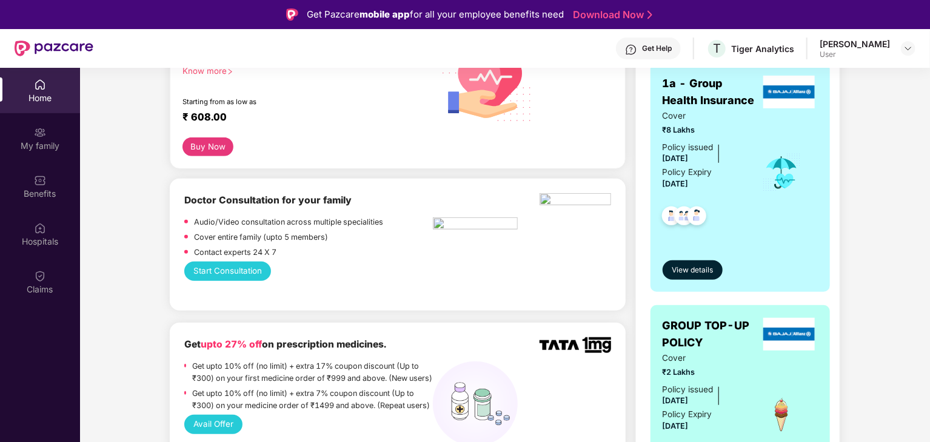
scroll to position [424, 0]
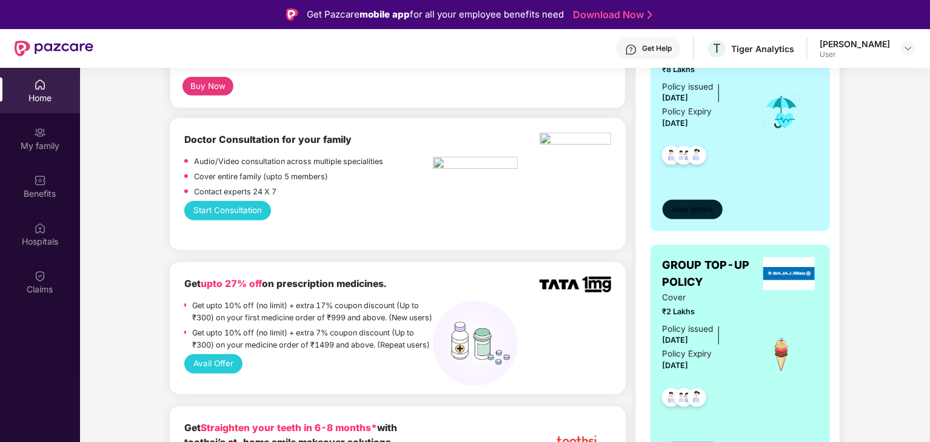
click at [699, 204] on span "View details" at bounding box center [691, 210] width 41 height 12
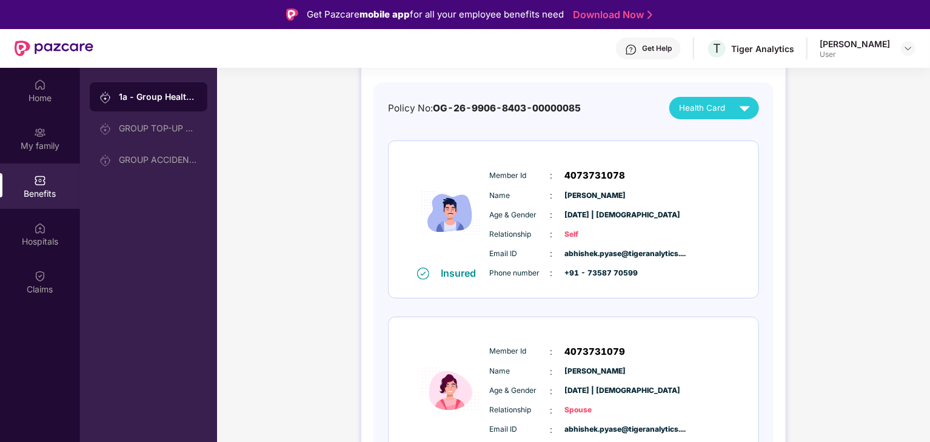
scroll to position [106, 0]
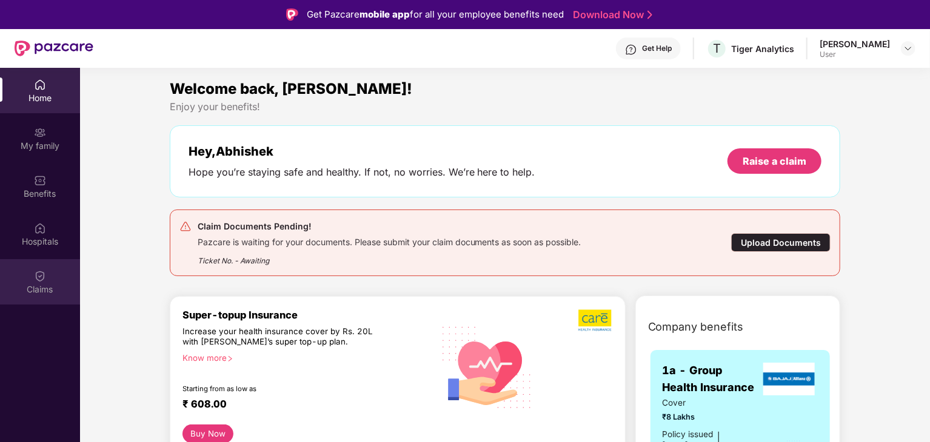
click at [50, 293] on div "Claims" at bounding box center [40, 290] width 80 height 12
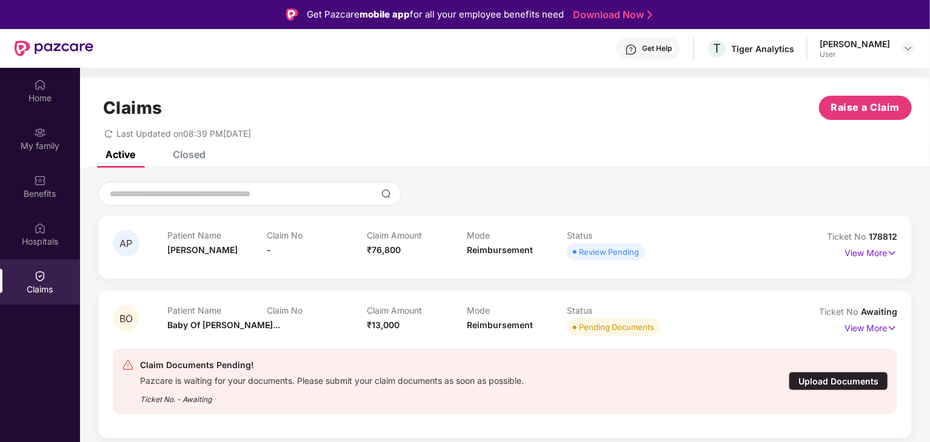
click at [134, 321] on span "BO" at bounding box center [126, 318] width 27 height 27
click at [891, 328] on img at bounding box center [892, 328] width 10 height 13
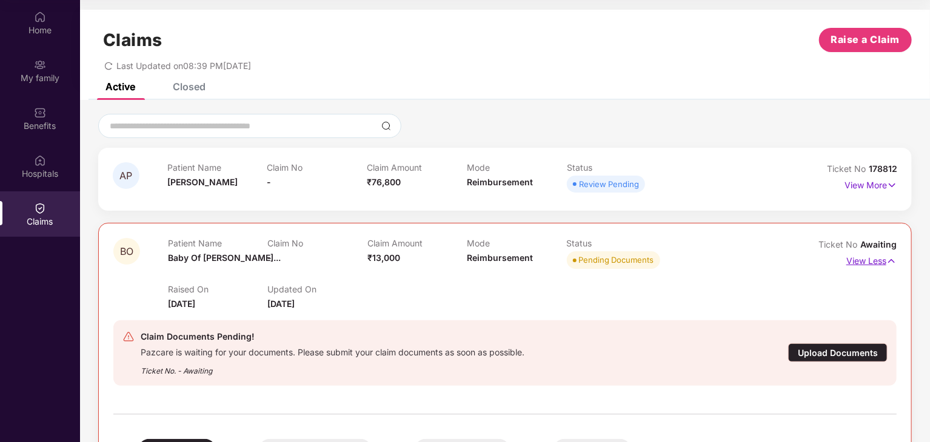
click at [888, 259] on img at bounding box center [891, 261] width 10 height 13
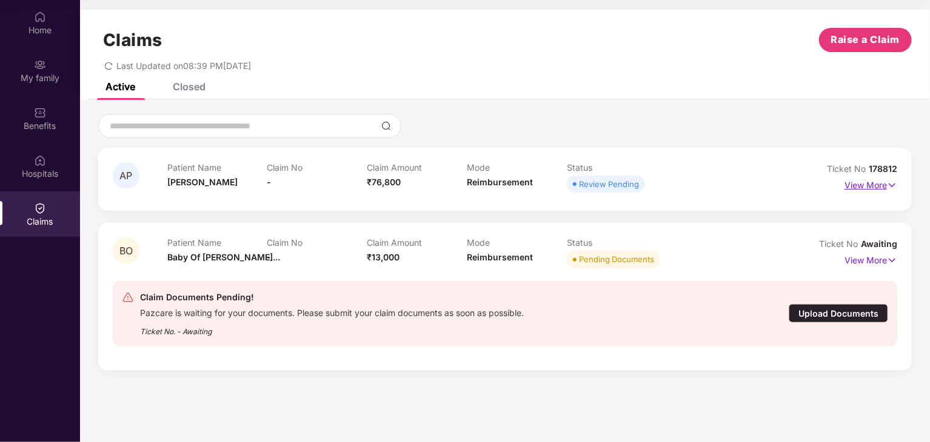
click at [890, 186] on img at bounding box center [892, 185] width 10 height 13
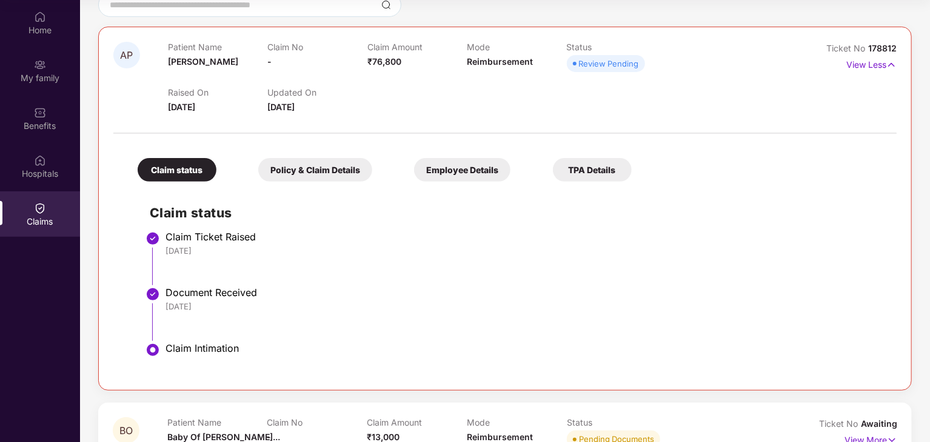
scroll to position [61, 0]
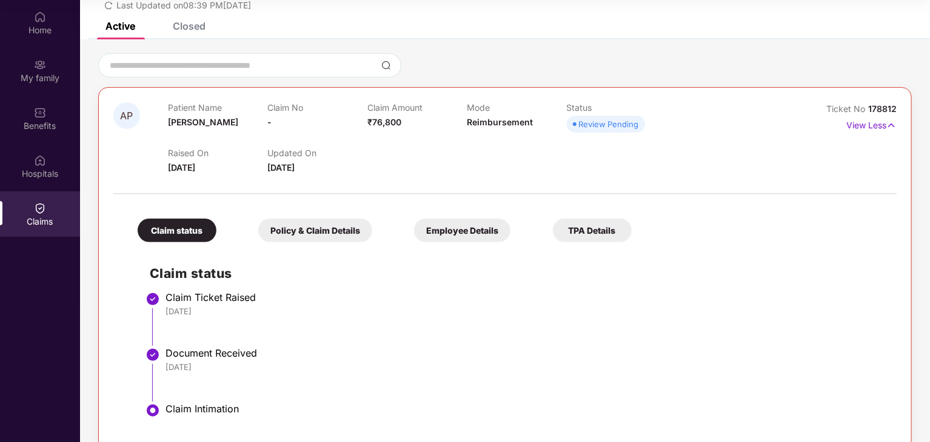
click at [349, 232] on div "Policy & Claim Details" at bounding box center [315, 231] width 114 height 24
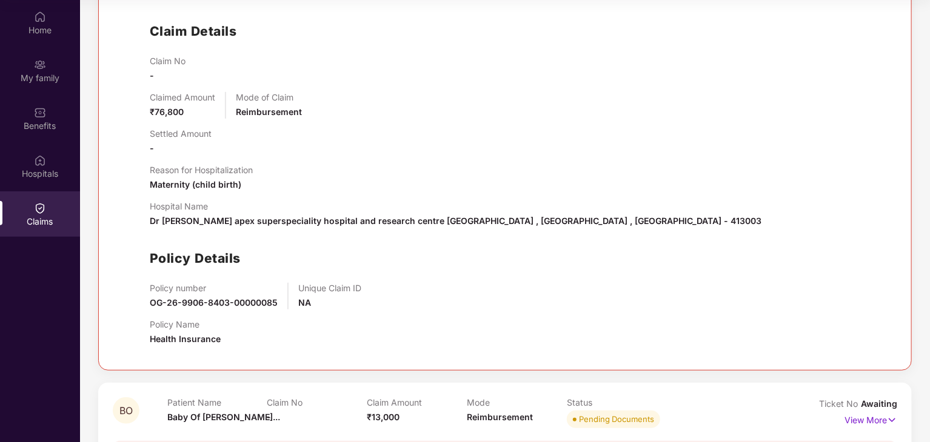
scroll to position [364, 0]
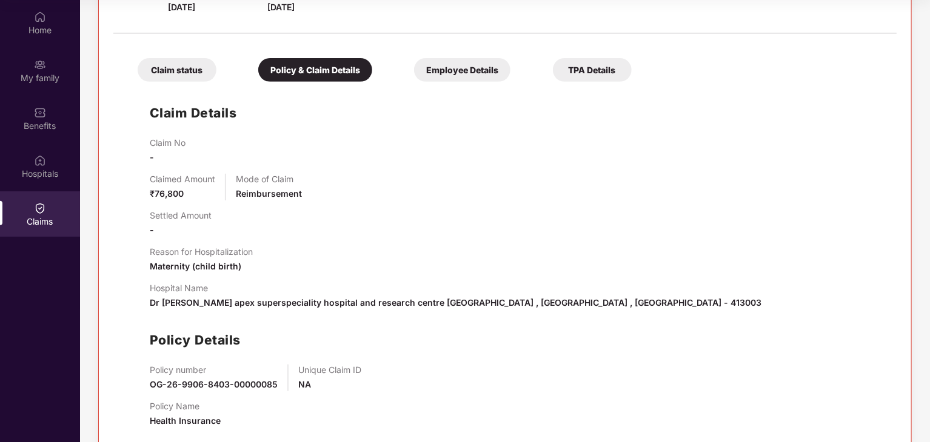
click at [462, 72] on div "Employee Details" at bounding box center [462, 70] width 96 height 24
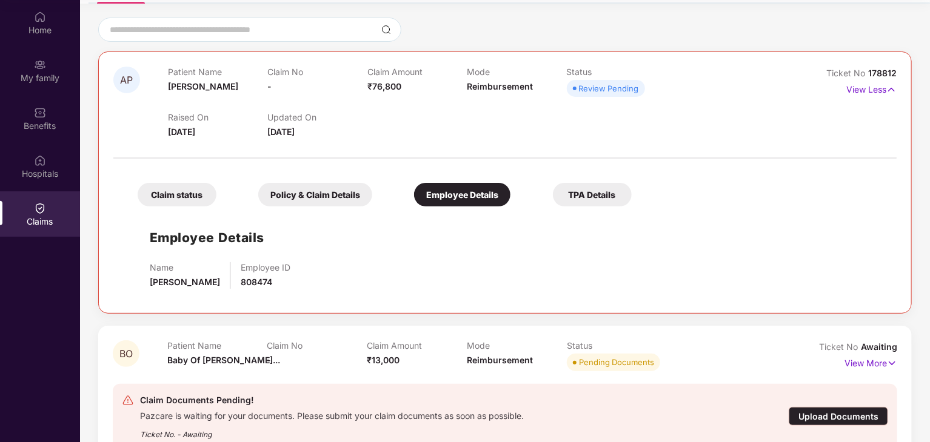
scroll to position [79, 0]
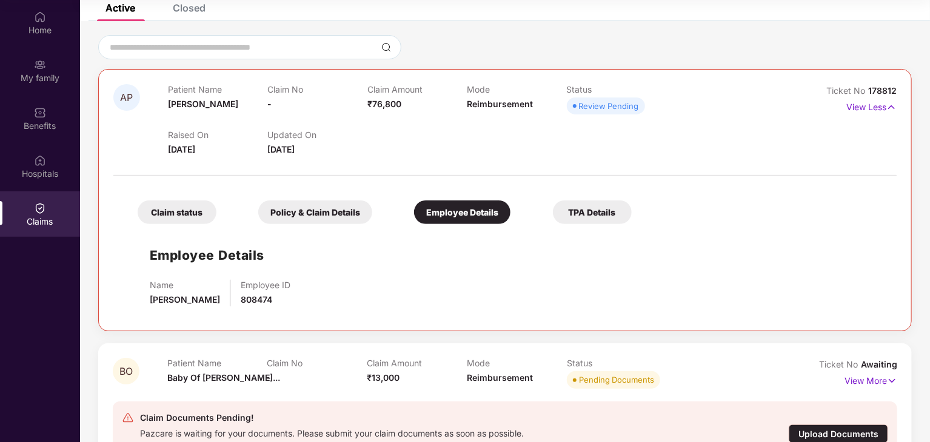
click at [586, 211] on div "TPA Details" at bounding box center [592, 213] width 79 height 24
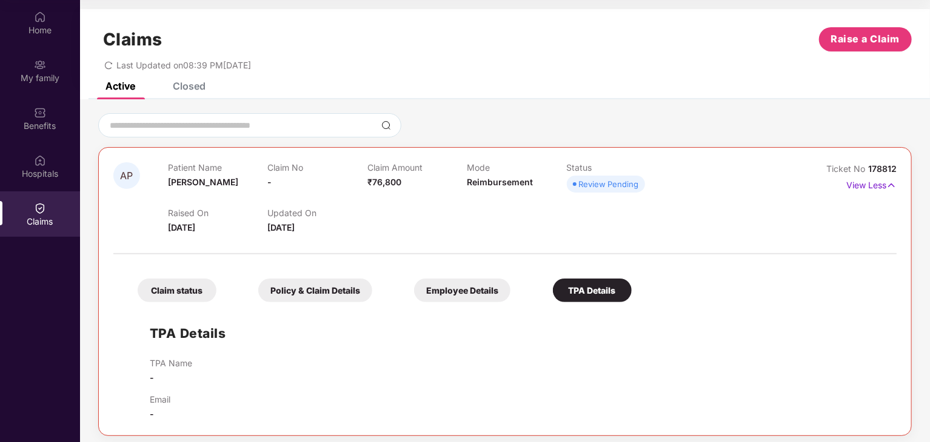
scroll to position [0, 0]
click at [35, 38] on div "Home" at bounding box center [40, 22] width 80 height 45
